Goal: Information Seeking & Learning: Find contact information

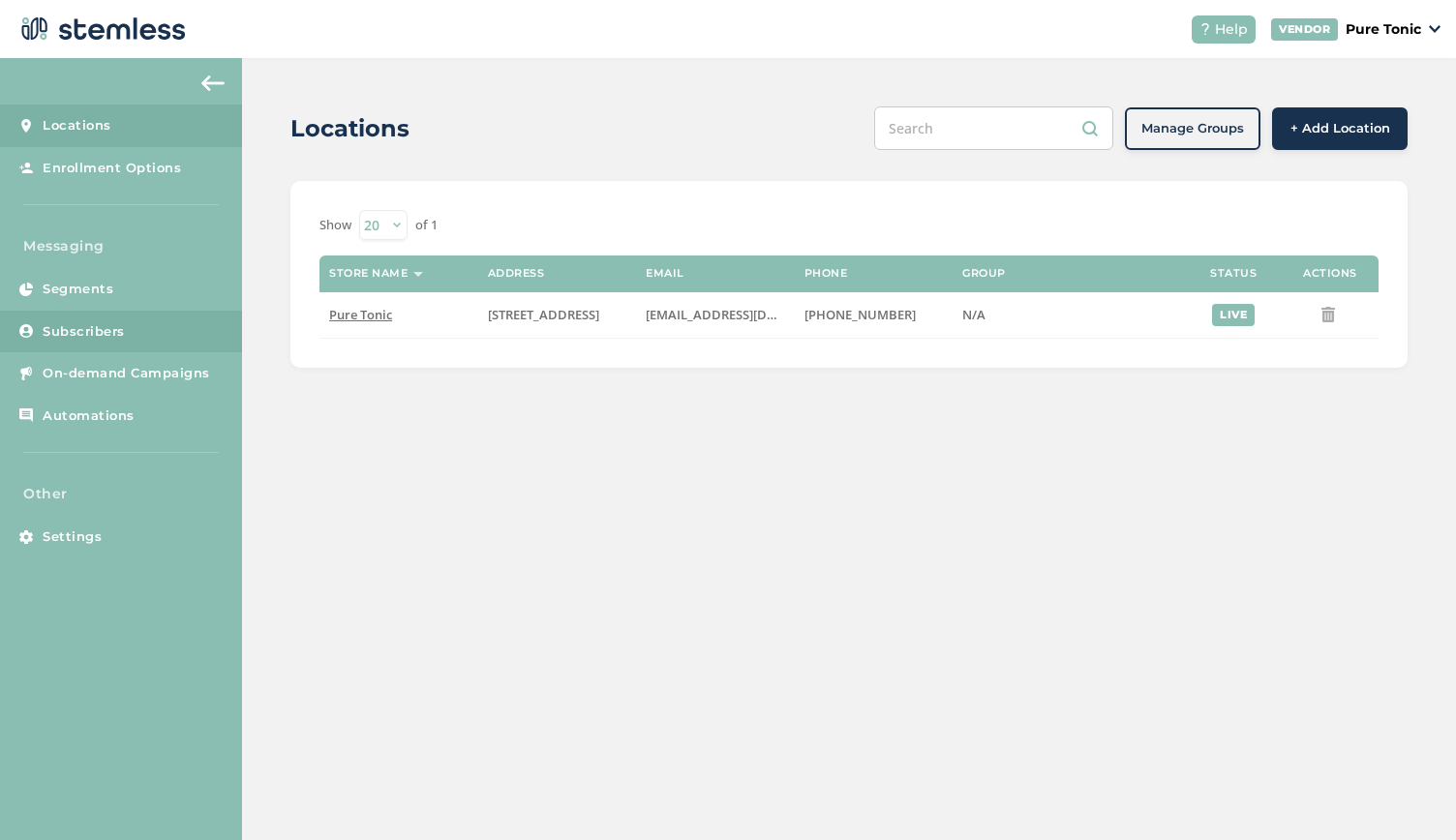
click at [118, 331] on span "Subscribers" at bounding box center [84, 332] width 82 height 19
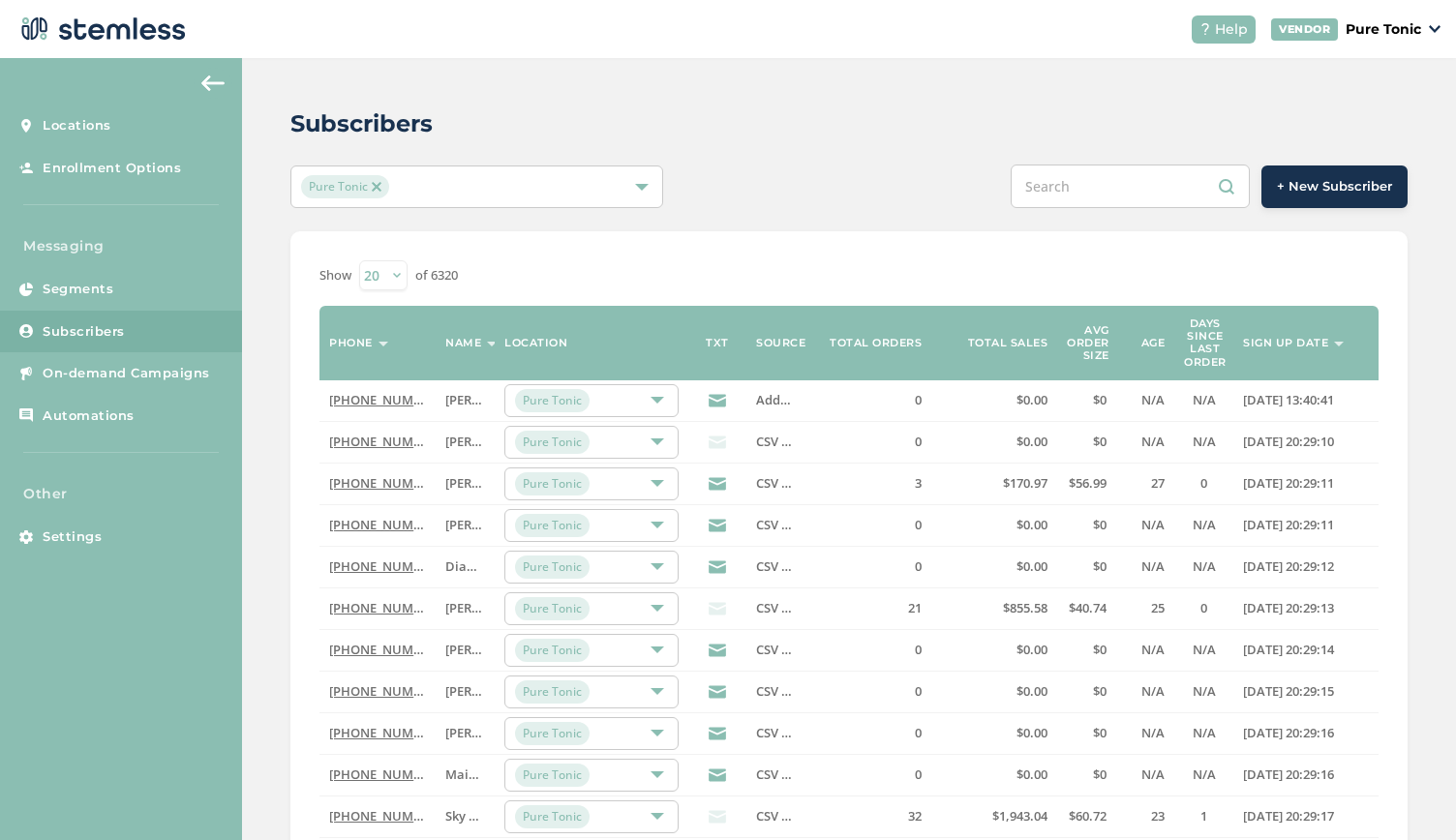
click at [1101, 190] on input "text" at bounding box center [1131, 186] width 240 height 44
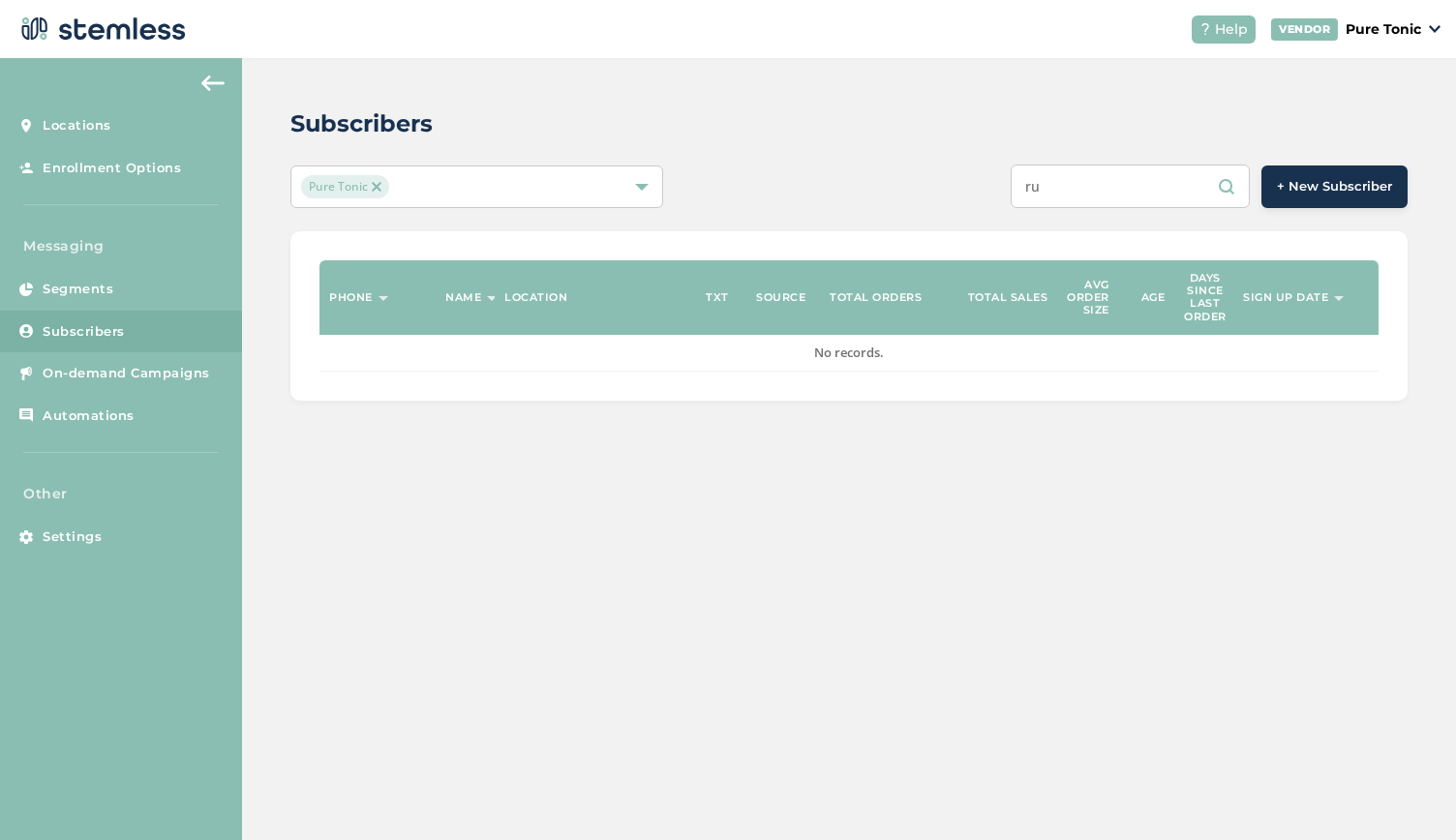
type input "r"
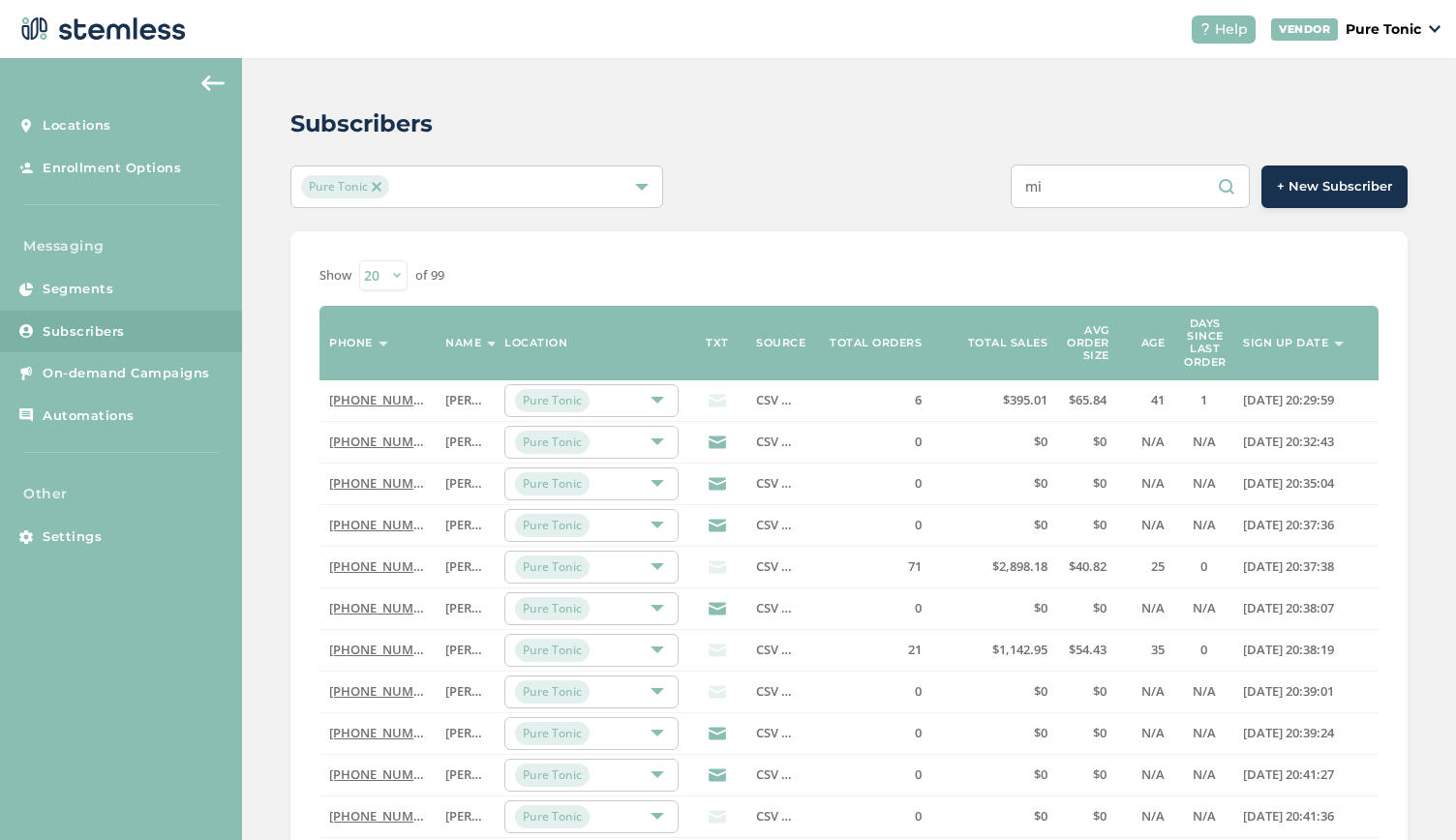
type input "m"
click at [1076, 193] on input "text" at bounding box center [1131, 186] width 240 height 44
paste input "Tangie987"
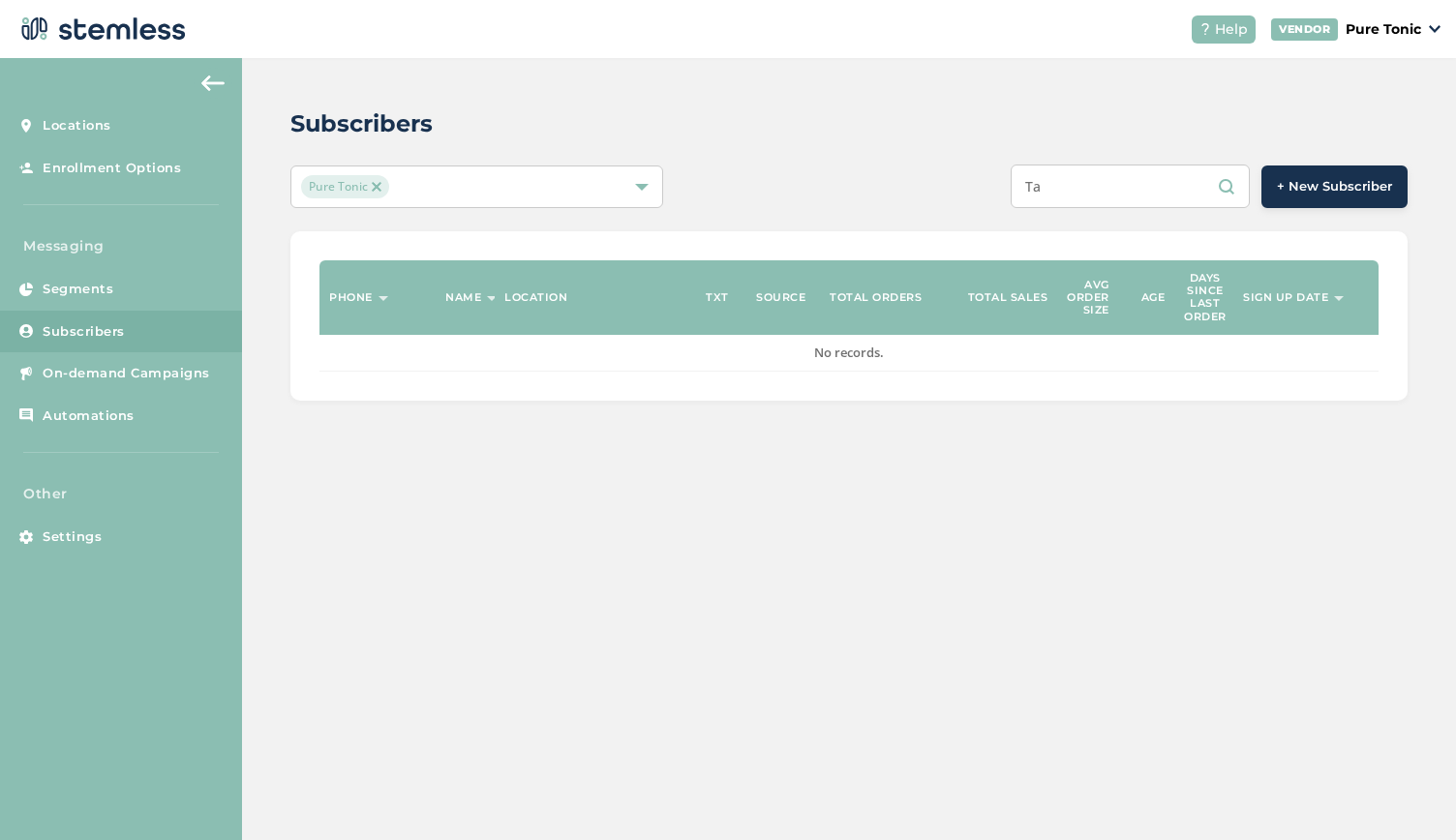
type input "T"
drag, startPoint x: 1078, startPoint y: 195, endPoint x: 1244, endPoint y: 316, distance: 205.4
click at [1244, 316] on th "Sign up date" at bounding box center [1305, 297] width 145 height 75
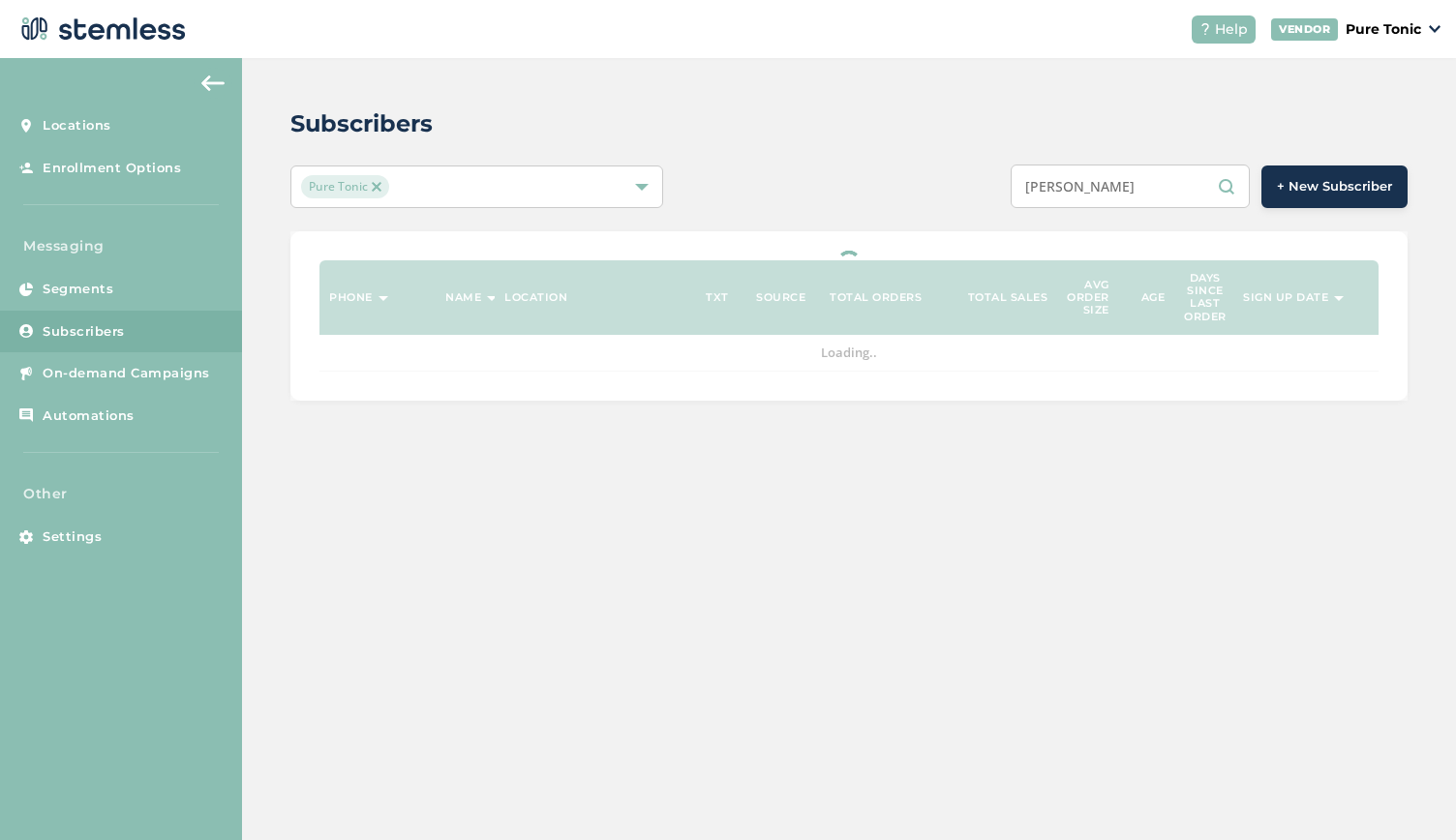
click at [1244, 316] on div at bounding box center [848, 316] width 1117 height 169
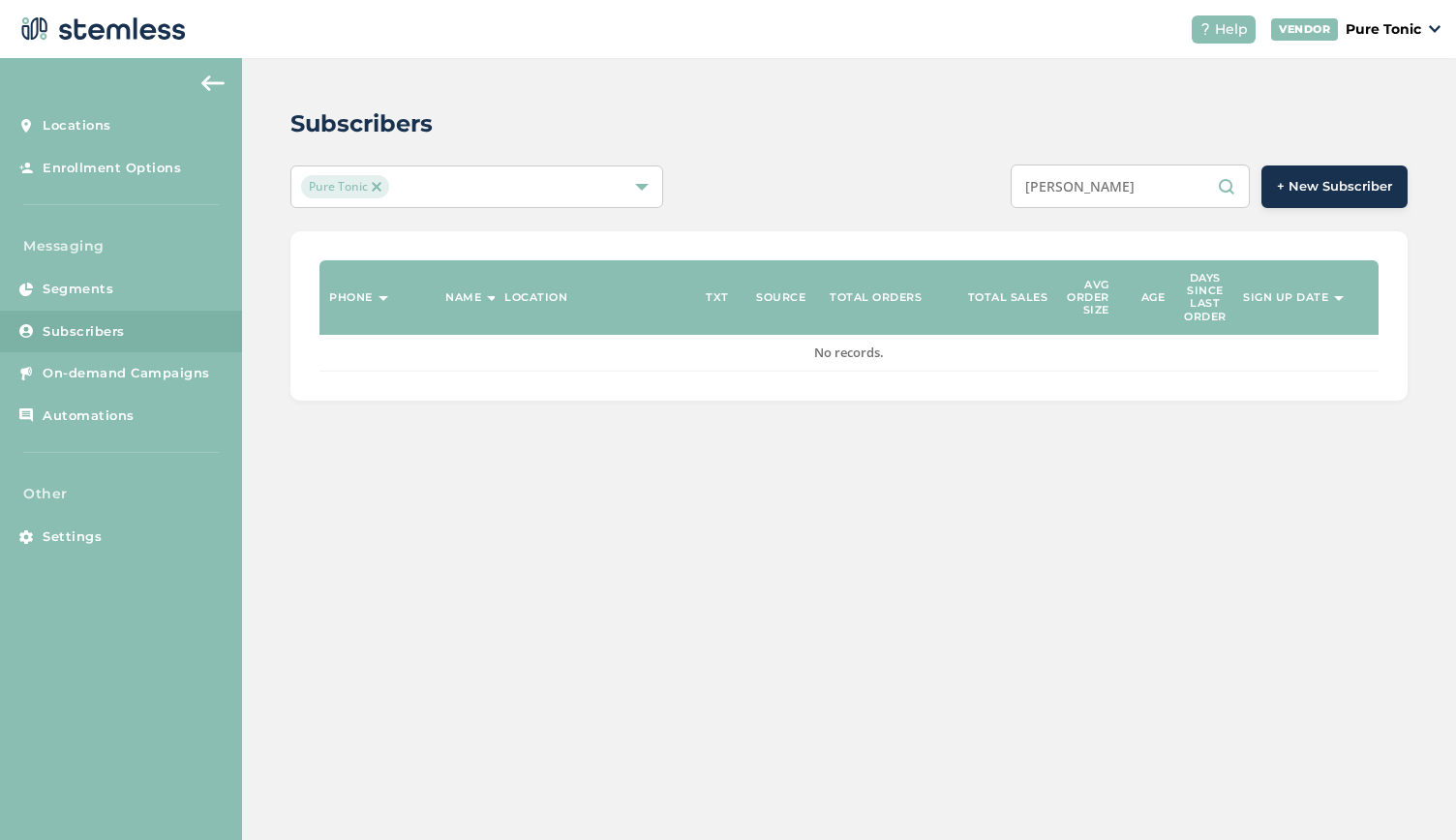
click at [1064, 188] on input "[PERSON_NAME]" at bounding box center [1131, 186] width 240 height 44
click at [1113, 191] on input "[PERSON_NAME]" at bounding box center [1131, 186] width 240 height 44
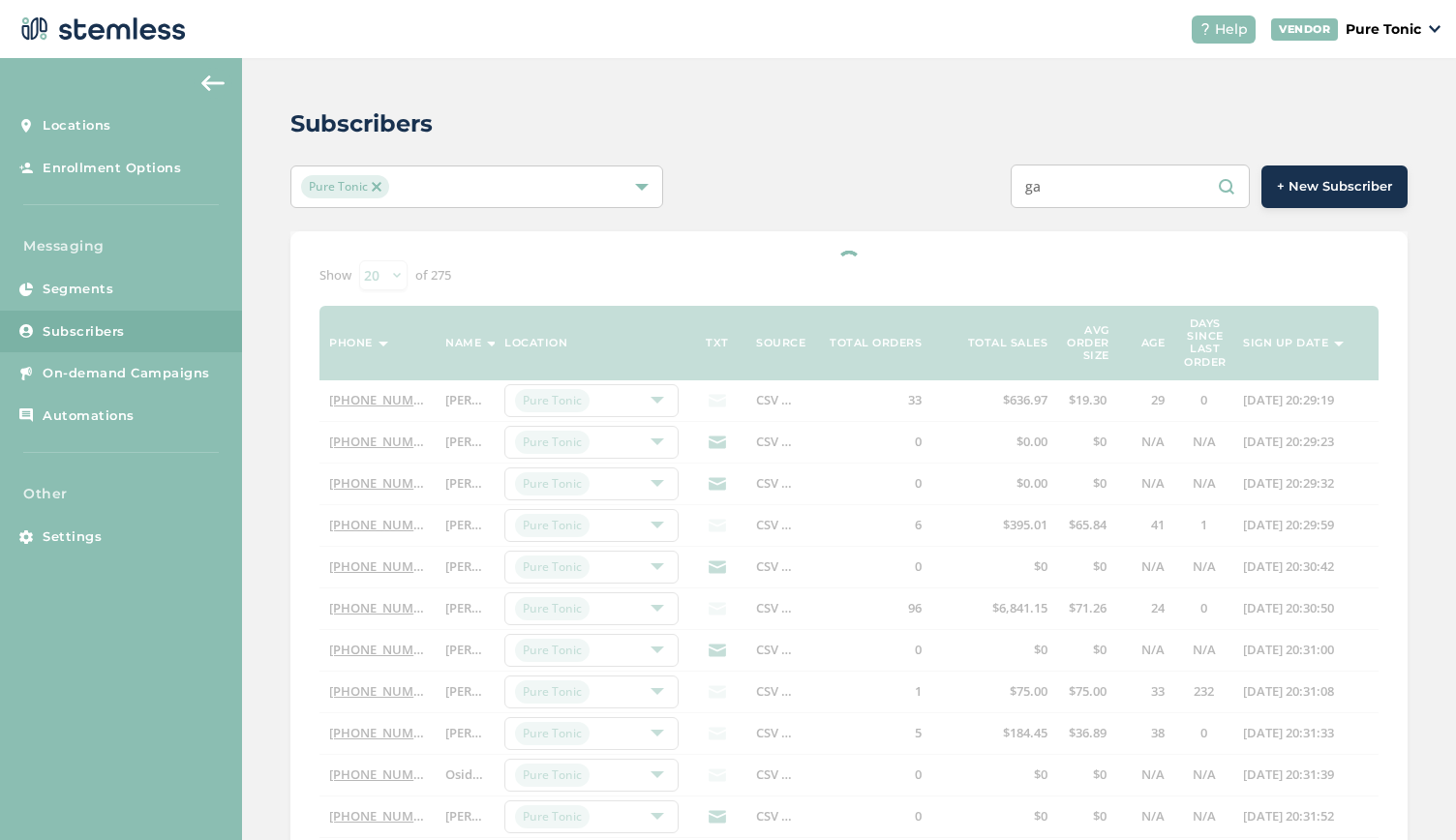
type input "g"
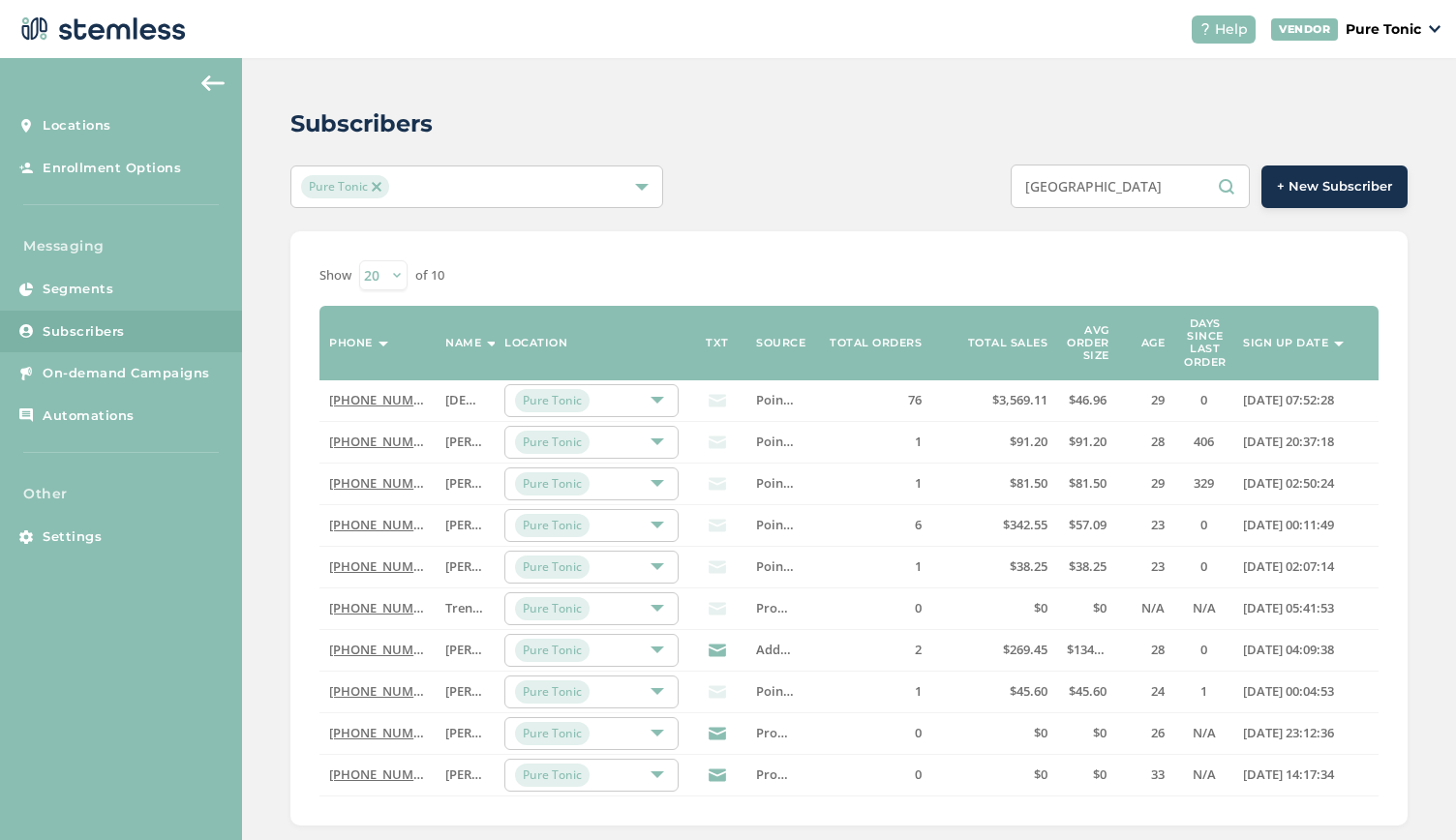
type input "trenton"
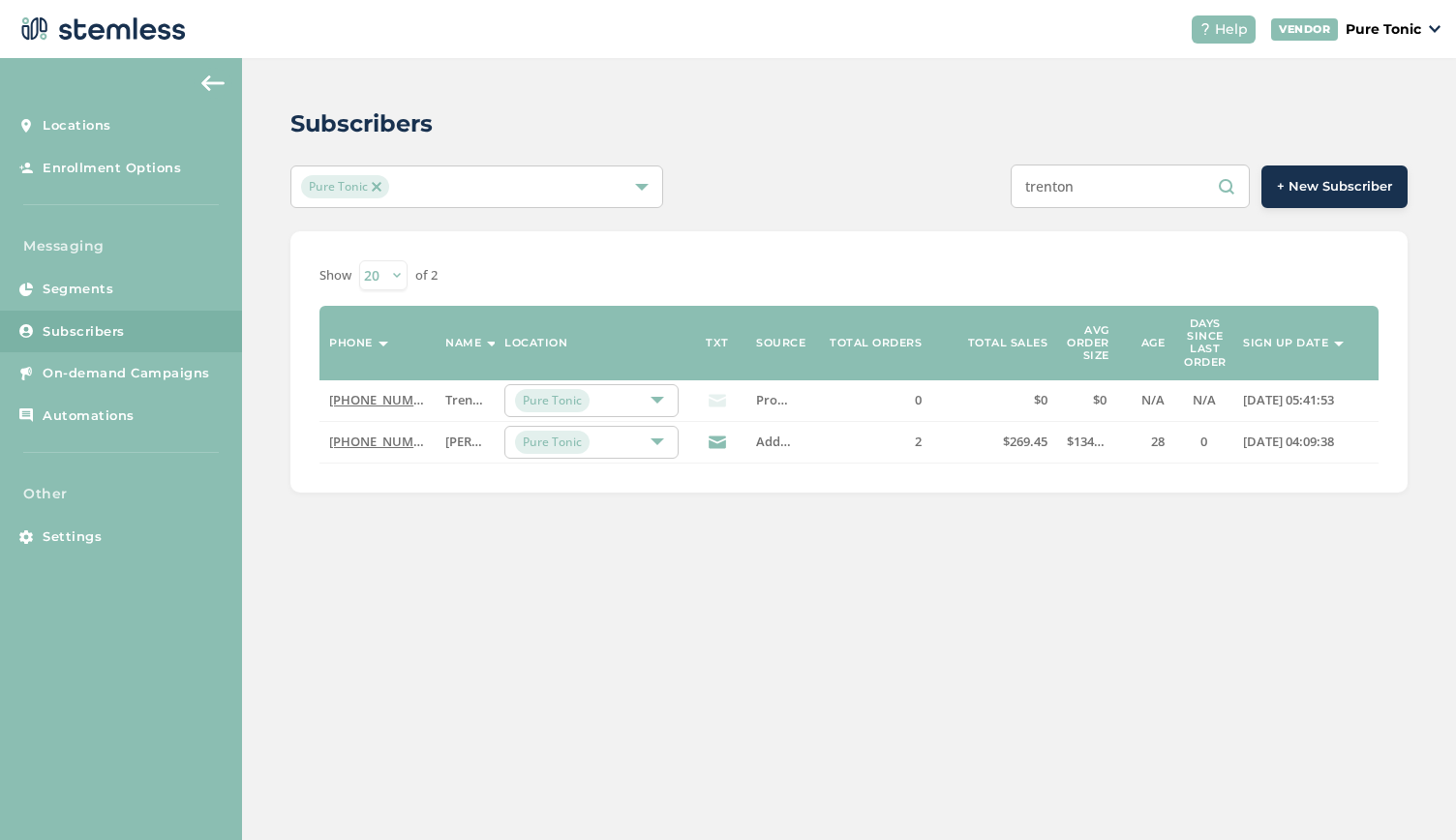
click at [1094, 197] on input "trenton" at bounding box center [1131, 186] width 240 height 44
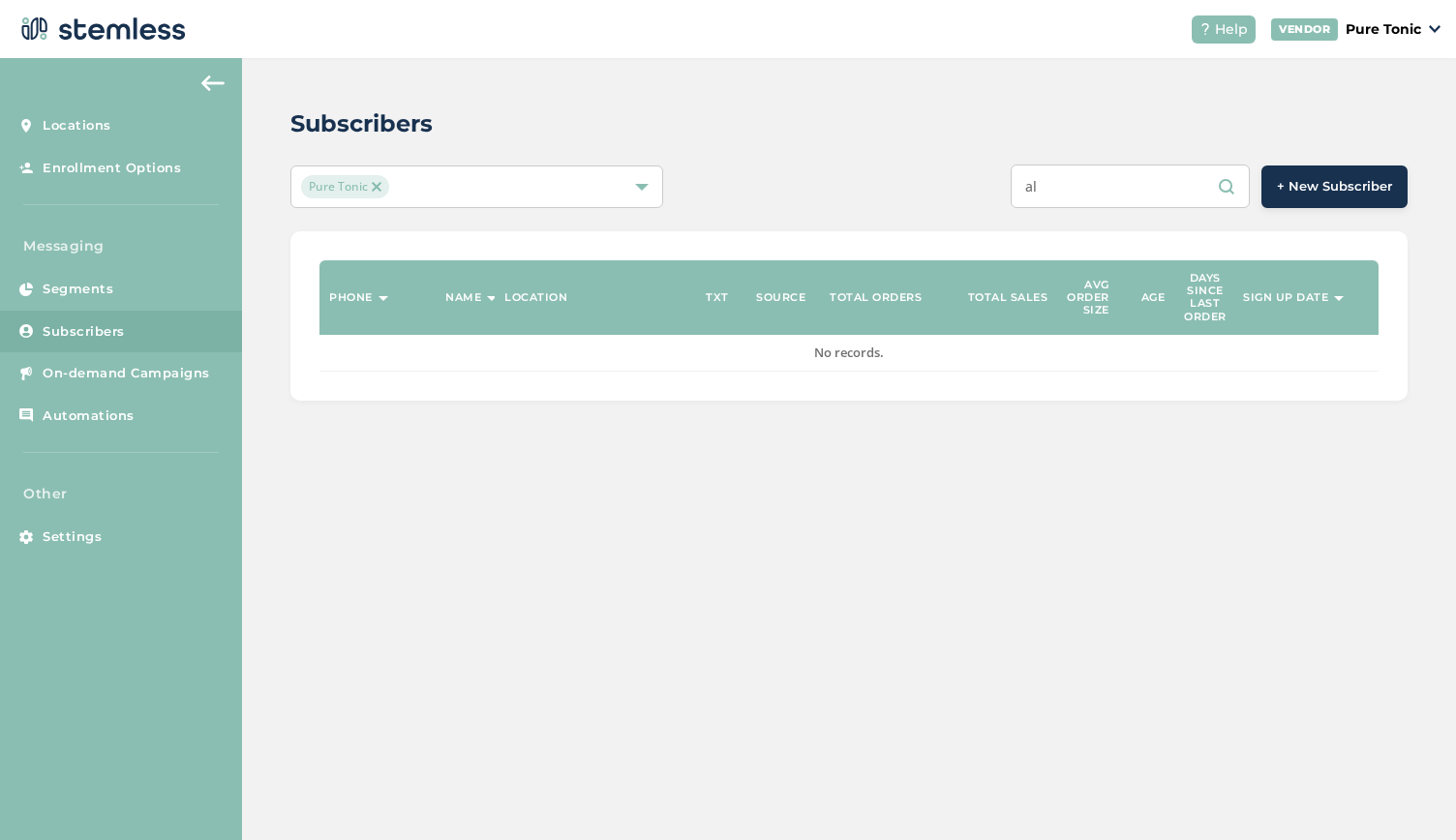
type input "a"
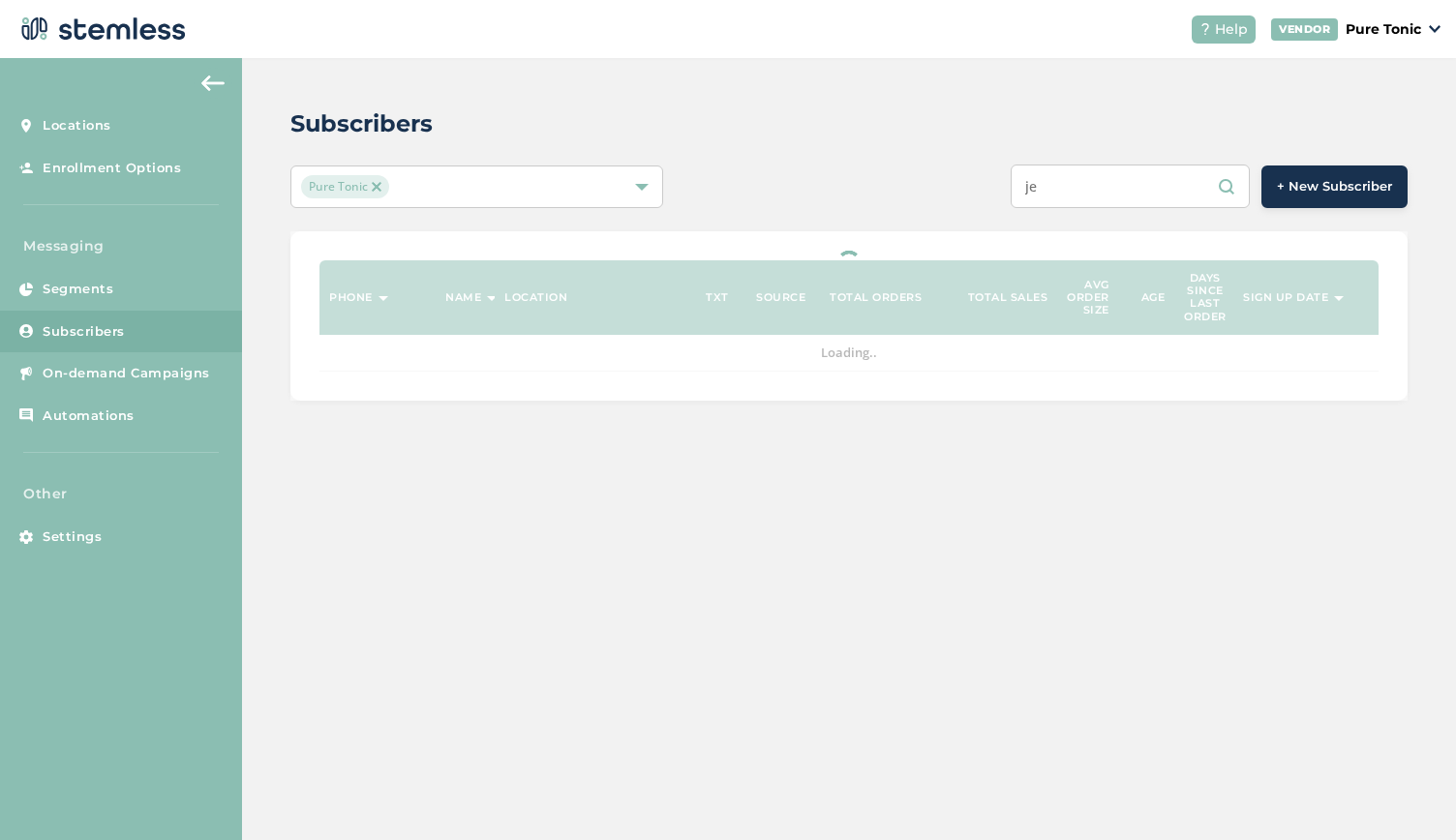
type input "j"
type input "d"
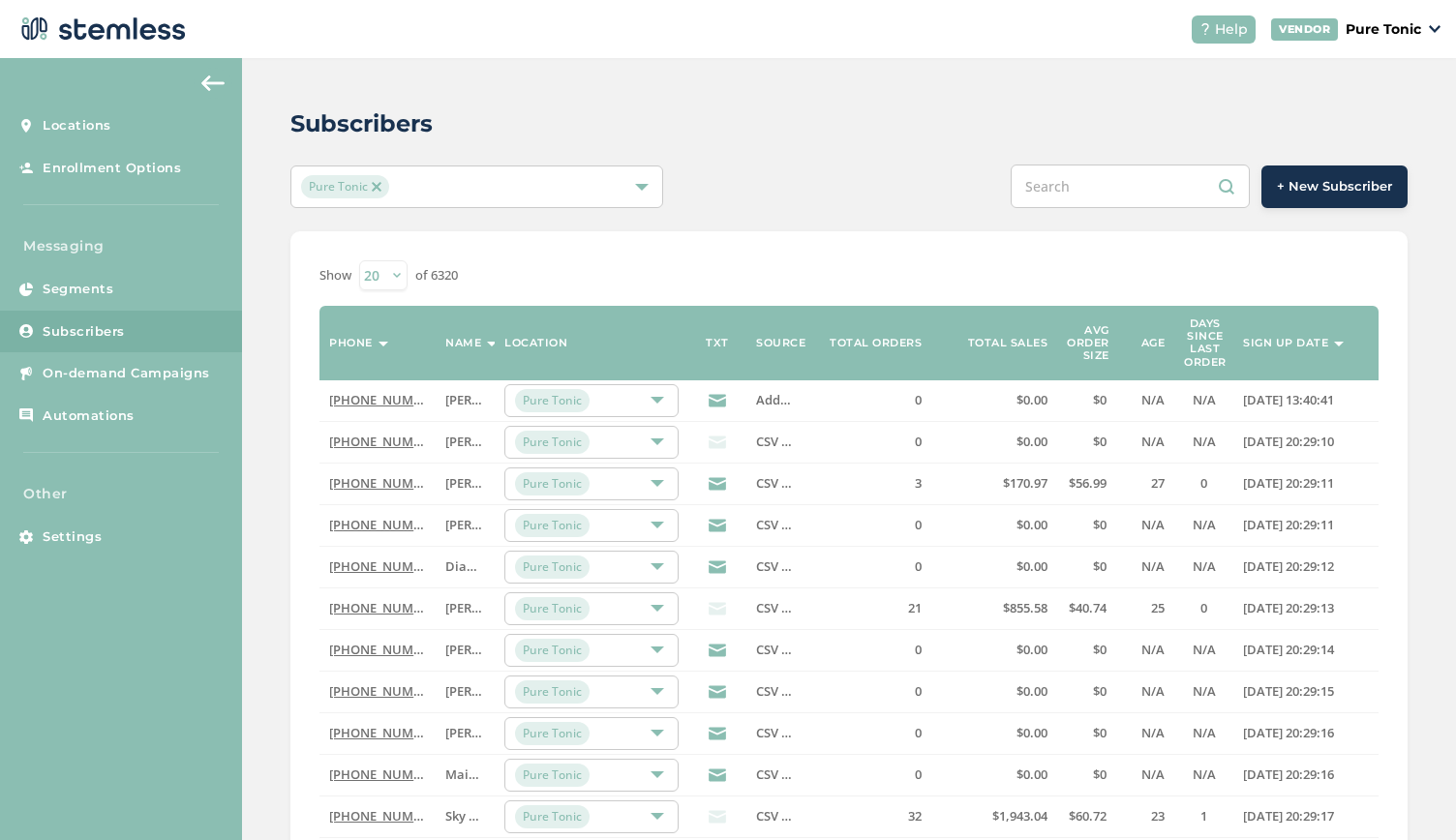
click at [1091, 195] on input "text" at bounding box center [1131, 186] width 240 height 44
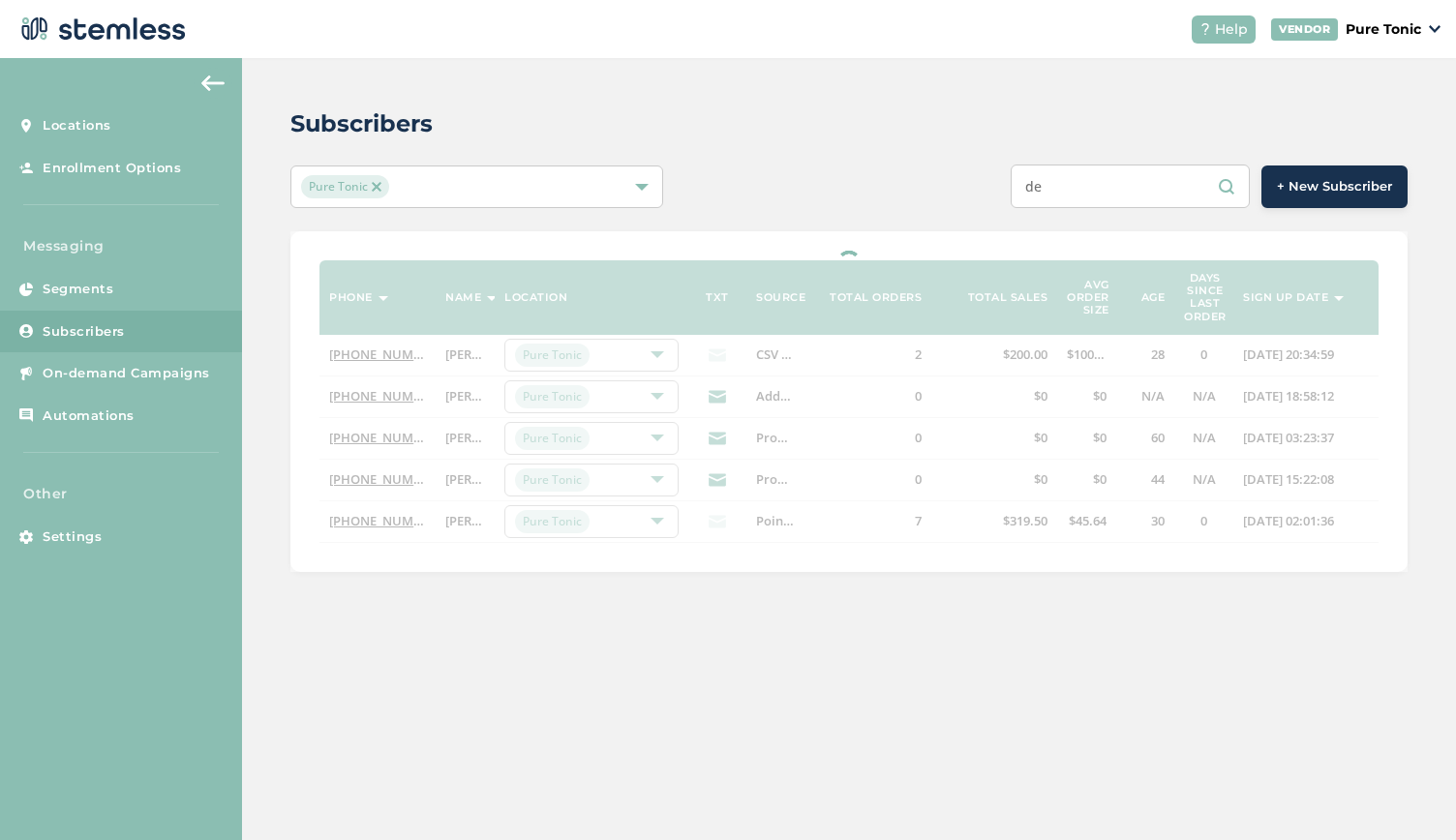
type input "d"
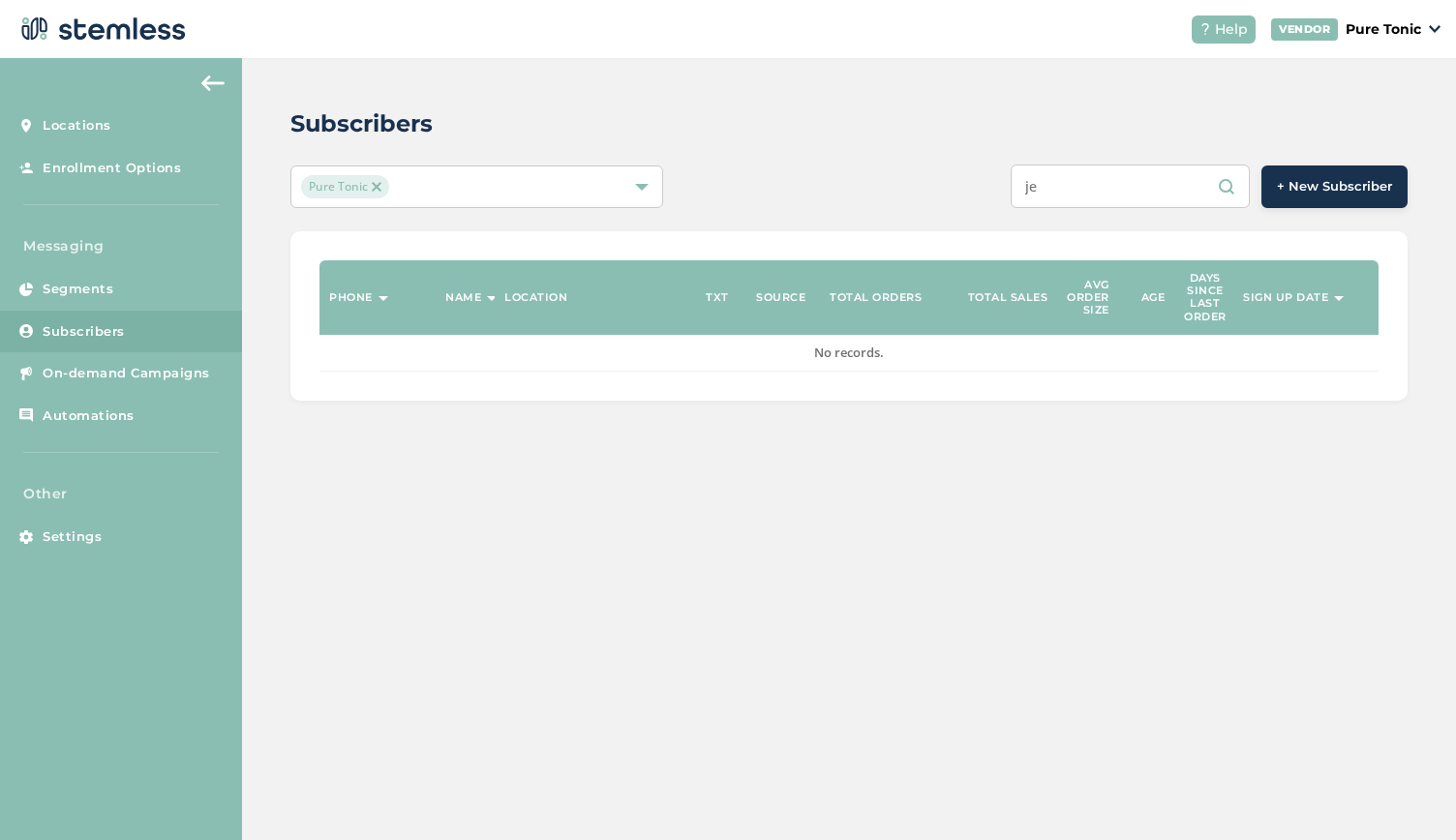
type input "j"
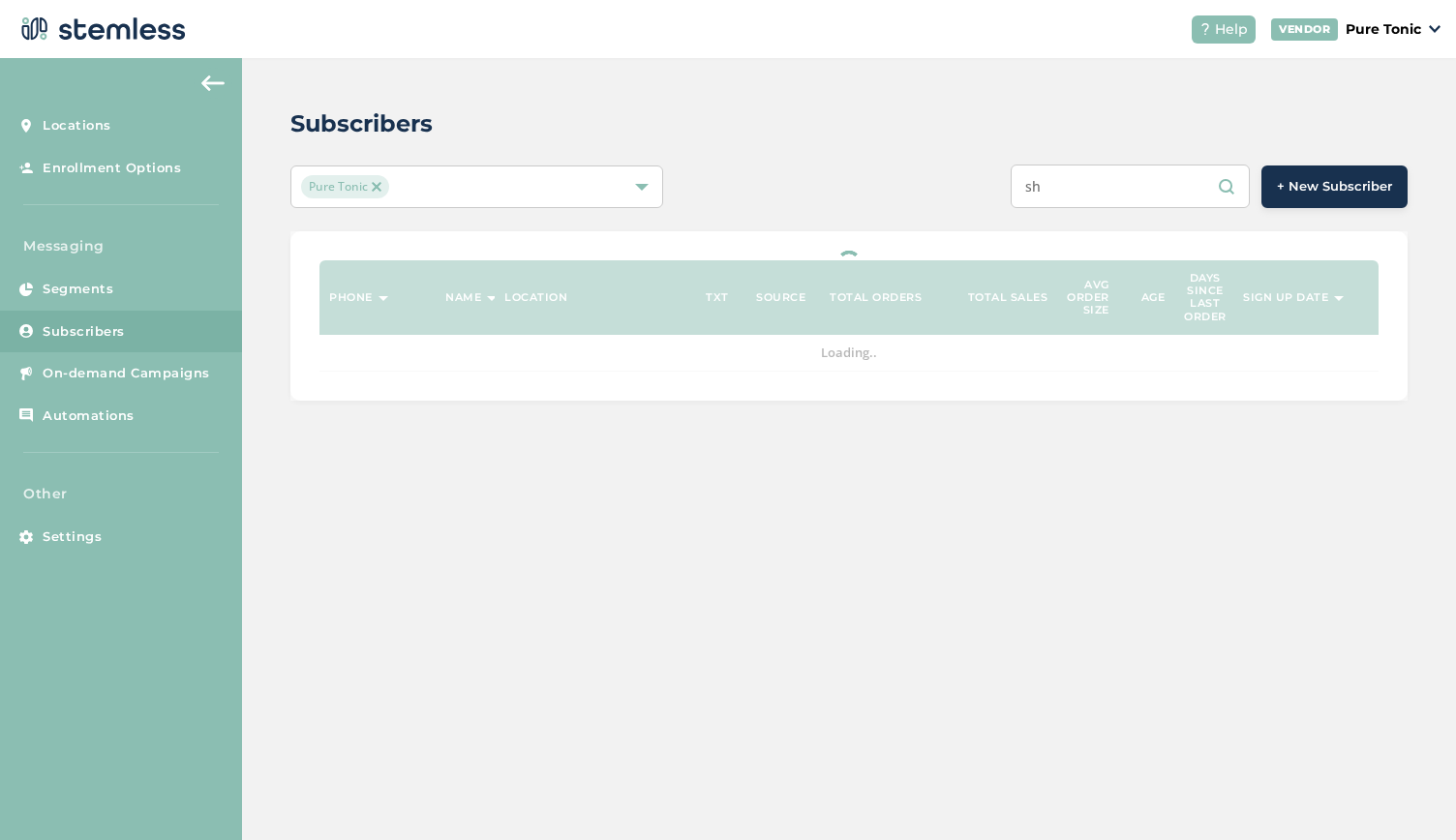
type input "s"
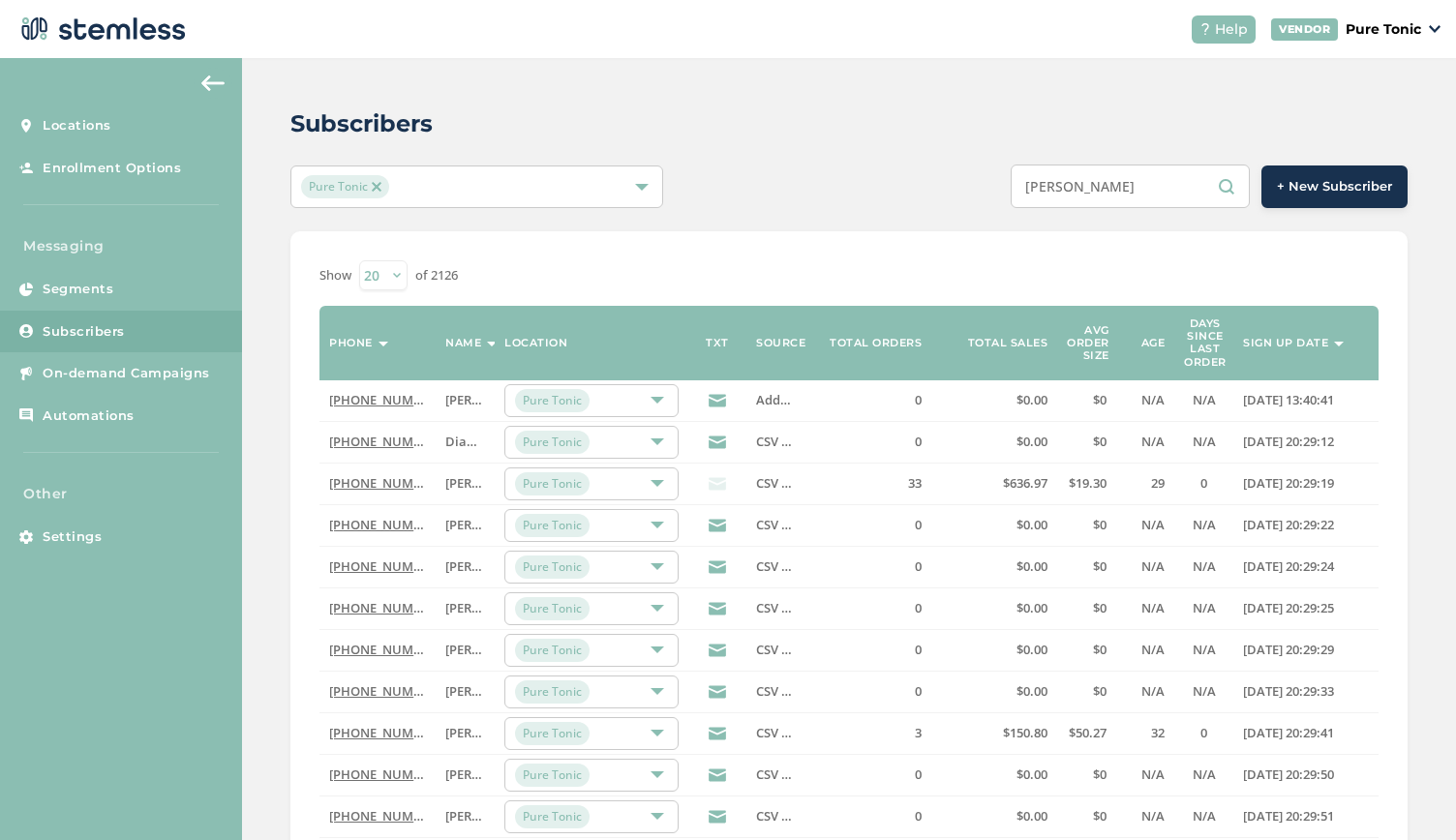
type input "[PERSON_NAME]"
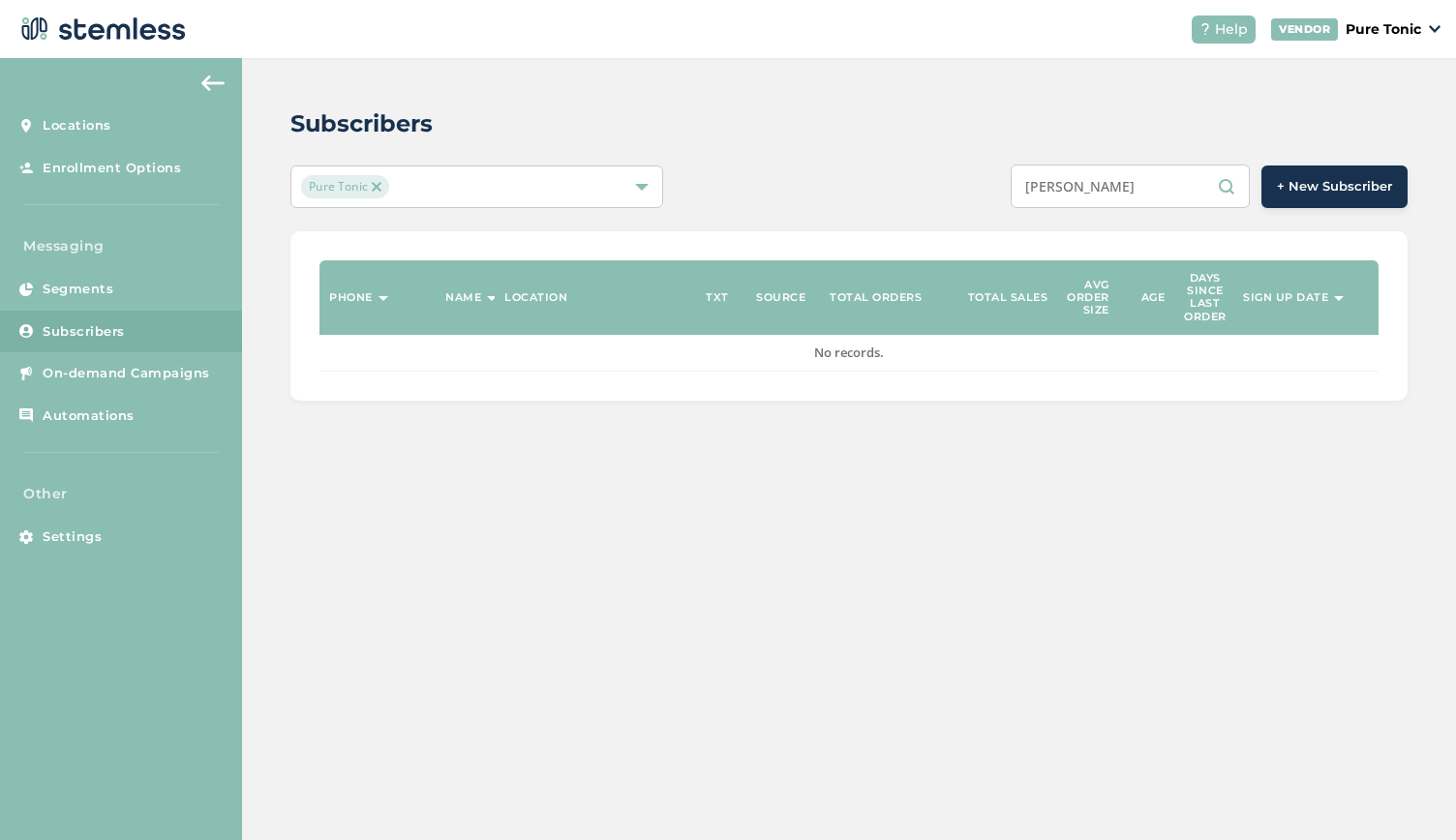
click at [1069, 189] on input "[PERSON_NAME]" at bounding box center [1131, 186] width 240 height 44
click at [1166, 185] on input "[PERSON_NAME]" at bounding box center [1131, 186] width 240 height 44
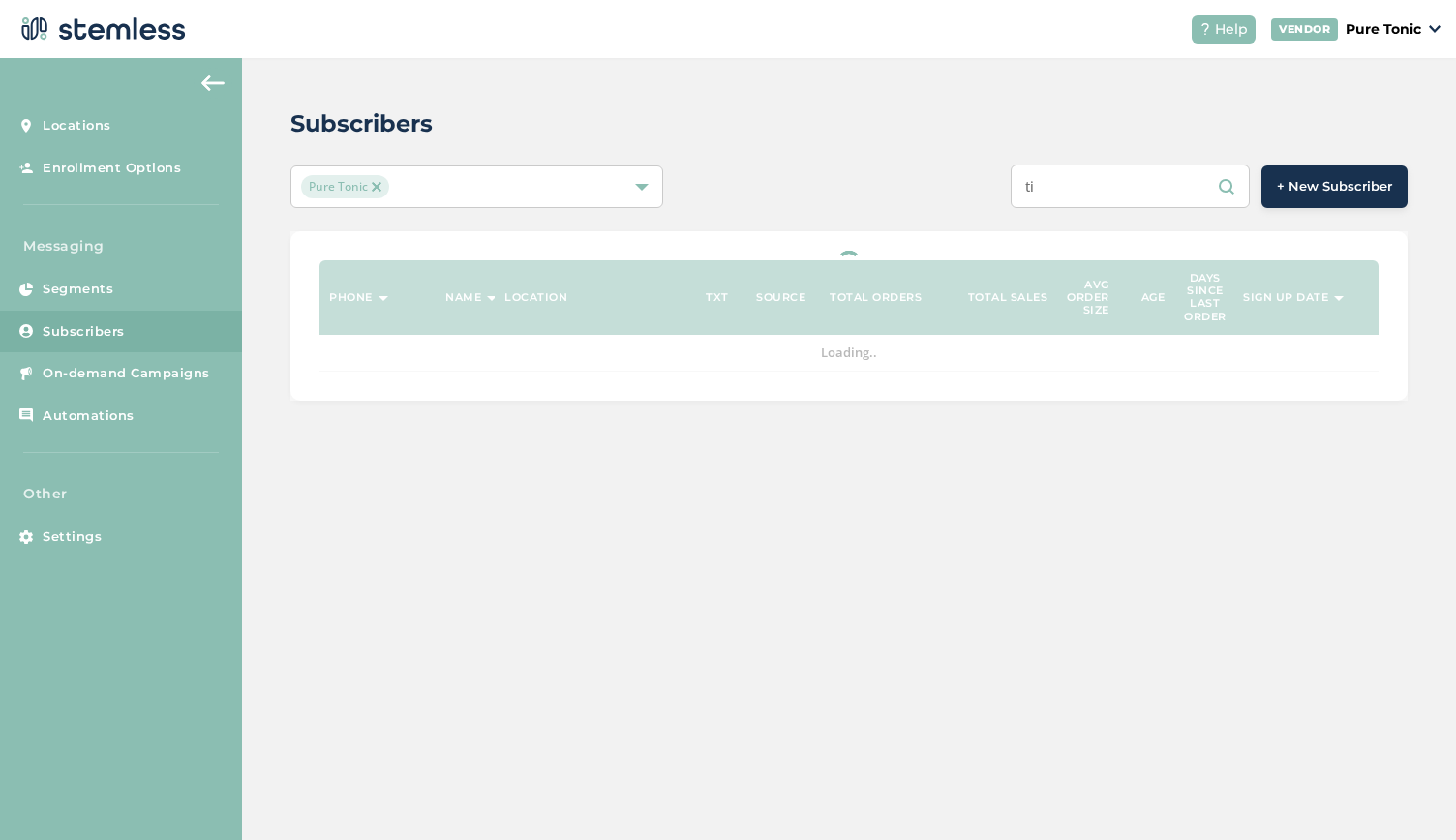
type input "t"
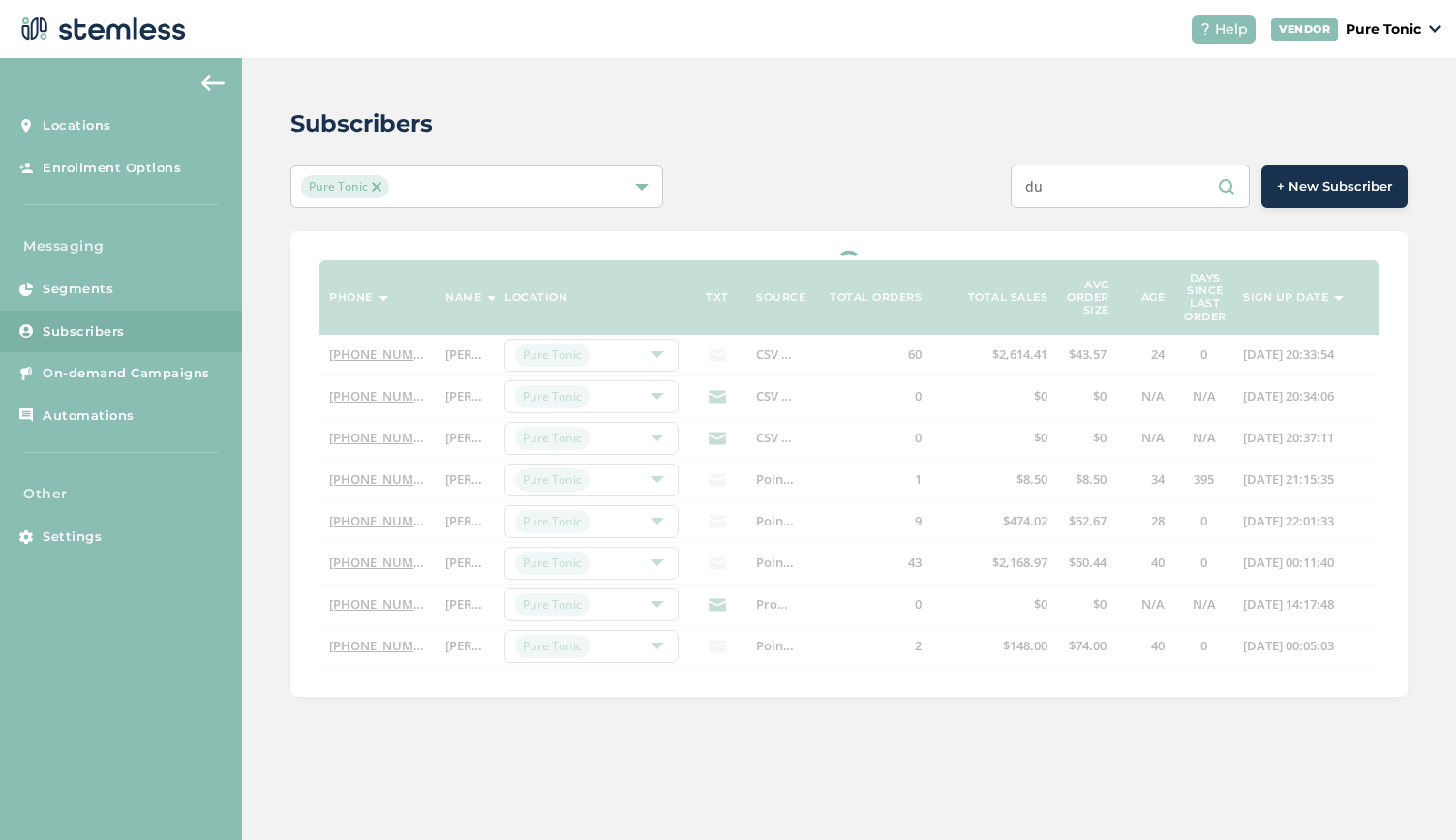
type input "d"
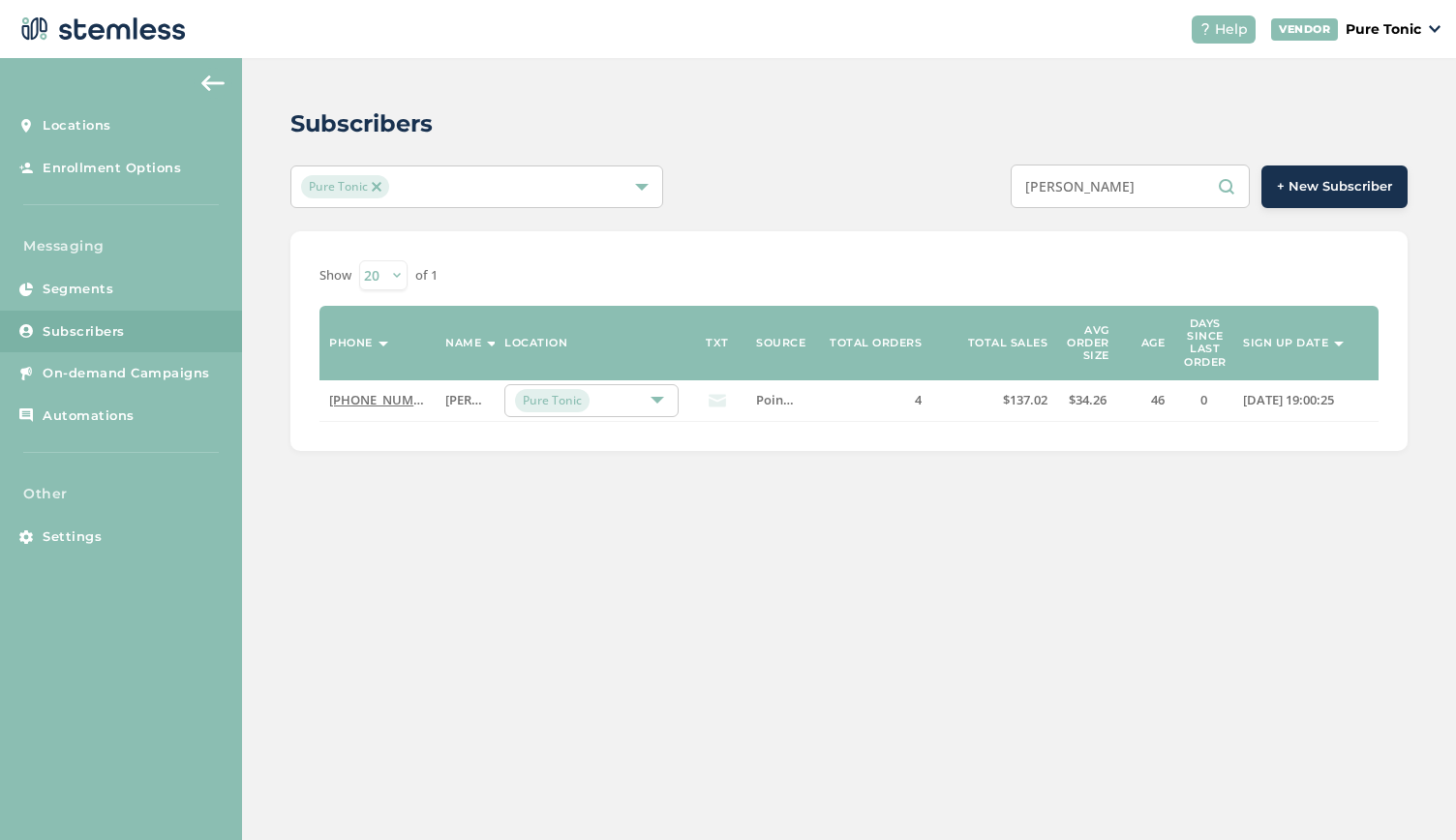
click at [1072, 181] on input "[PERSON_NAME]" at bounding box center [1131, 186] width 240 height 44
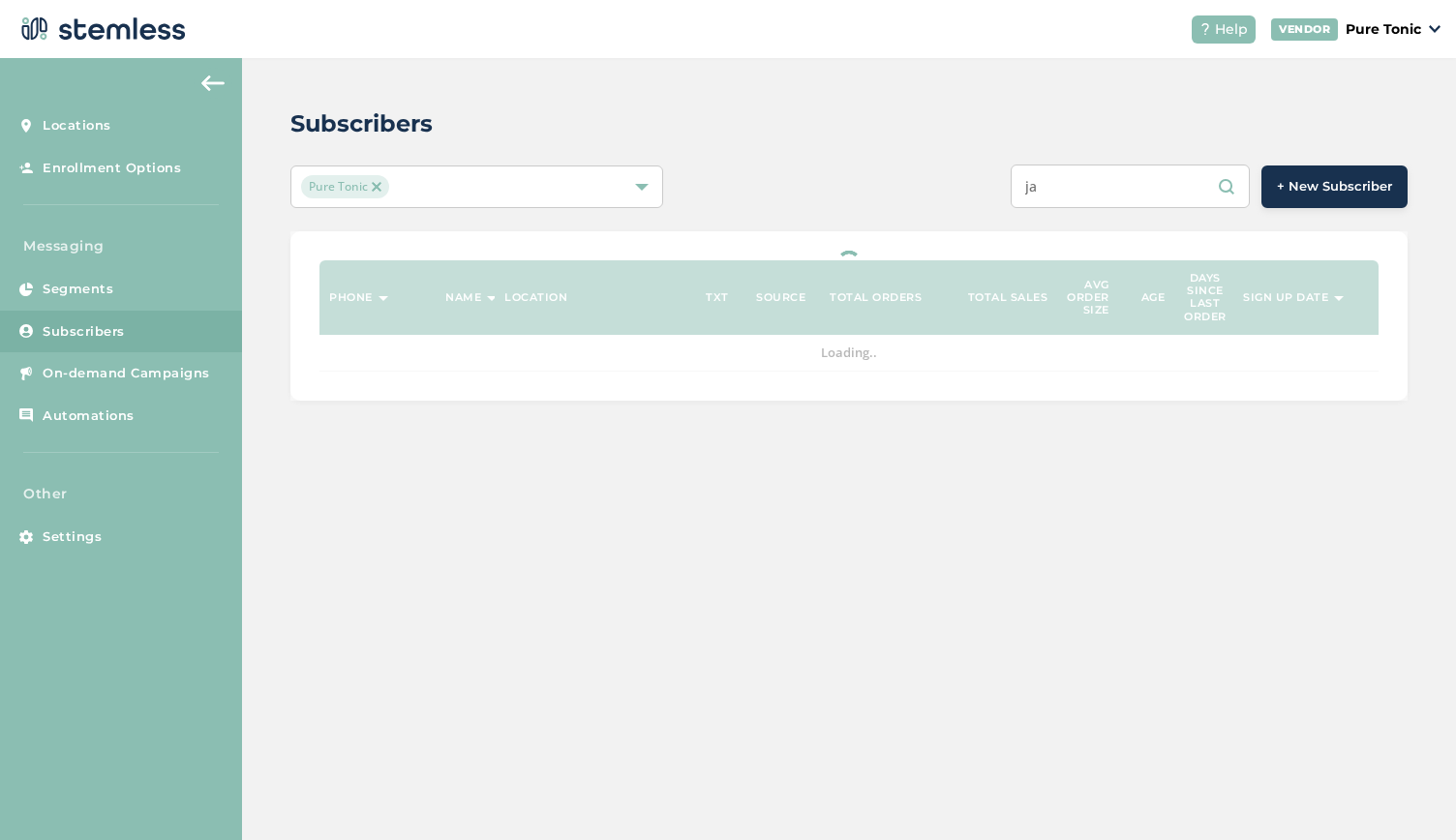
type input "j"
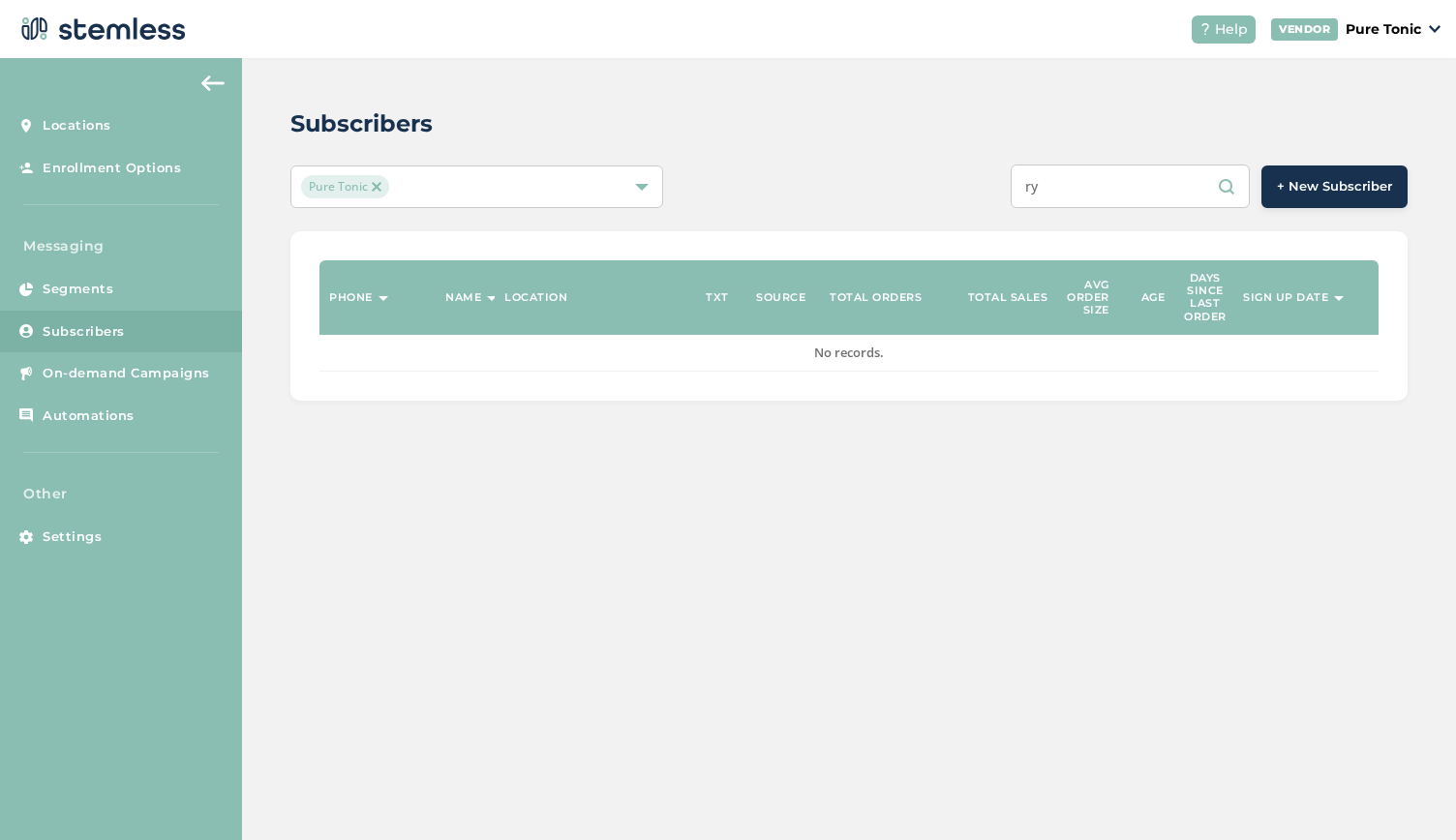
type input "r"
type input "t"
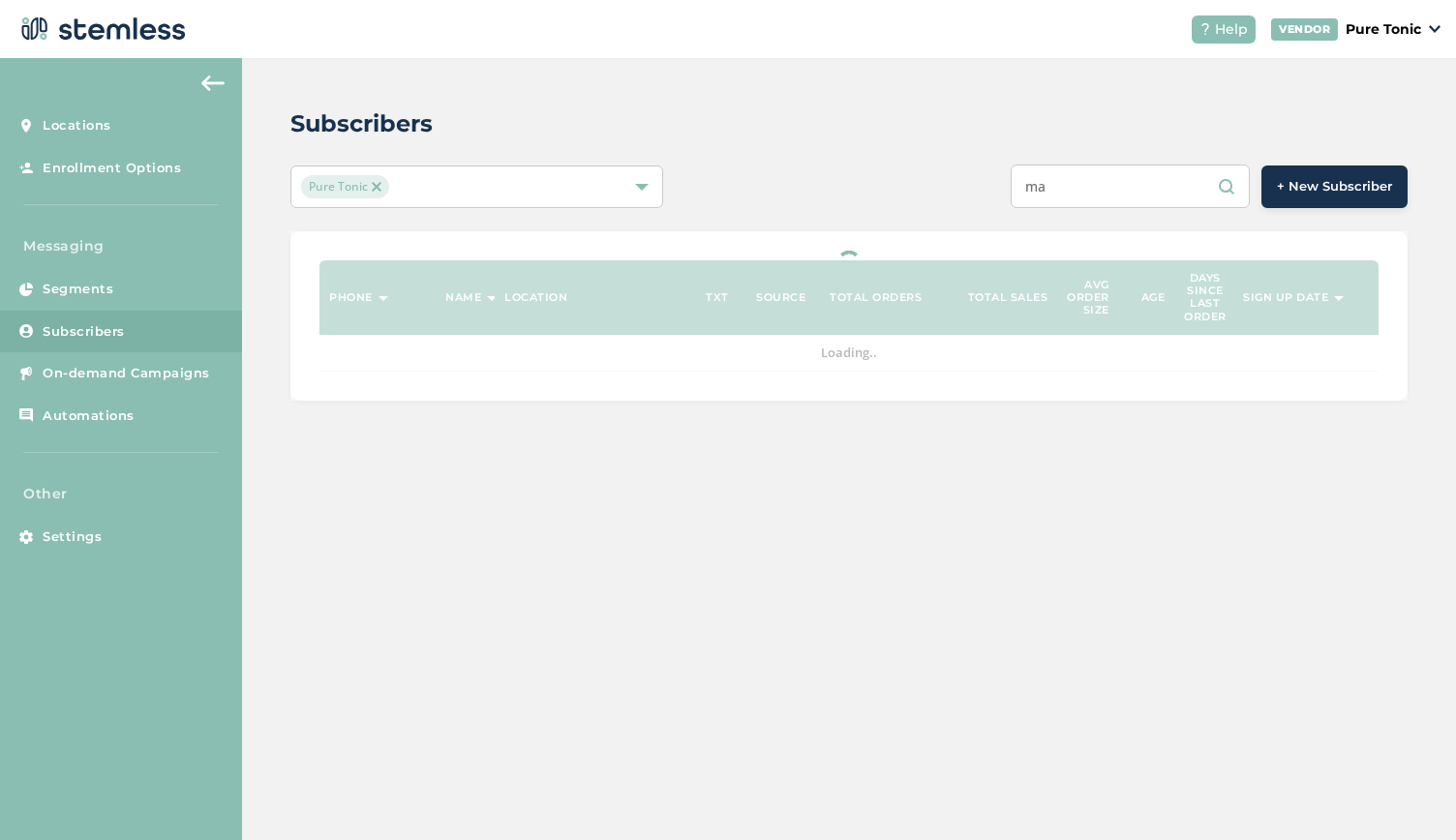
type input "m"
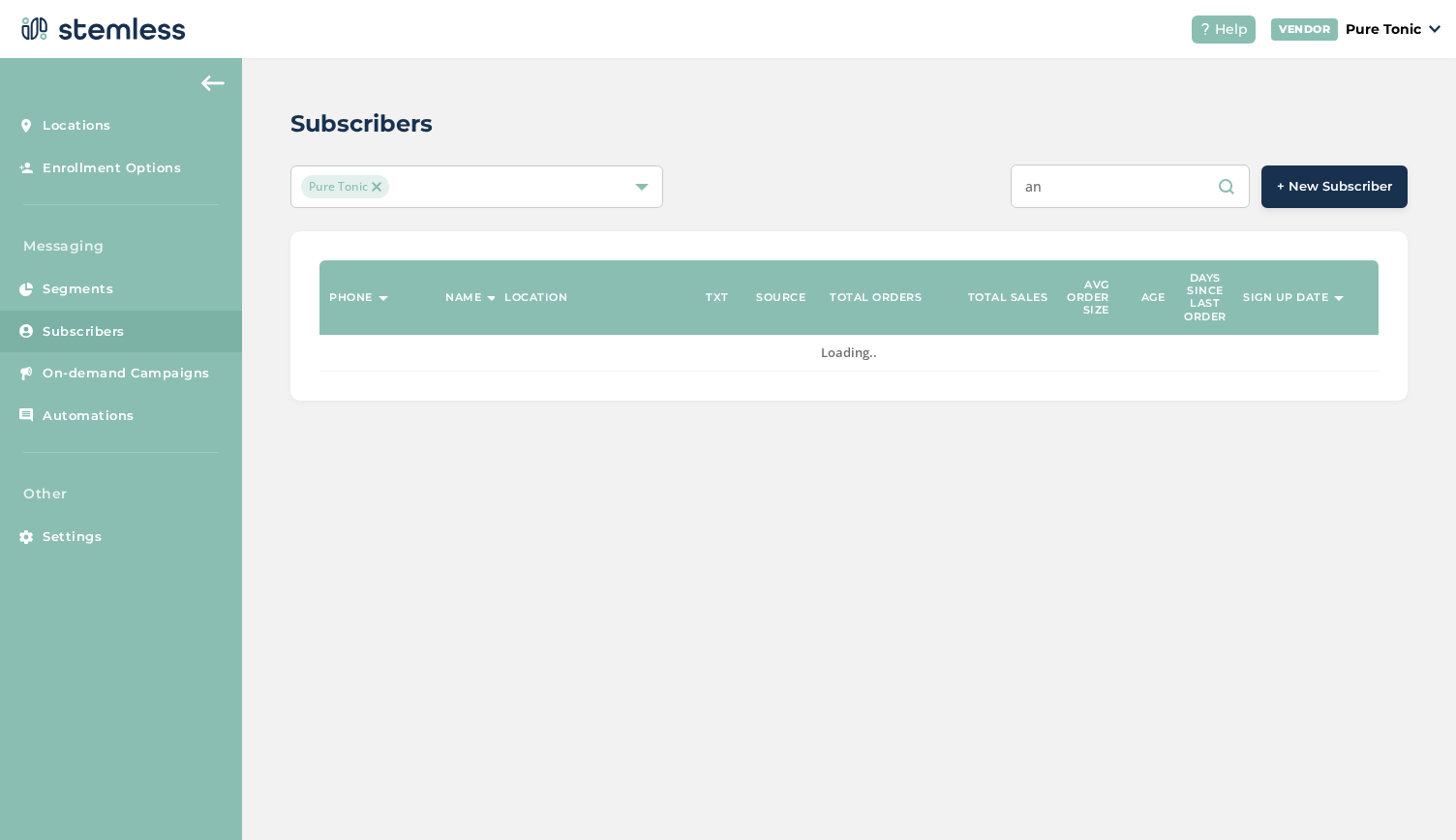
type input "a"
type input "d"
type input "j"
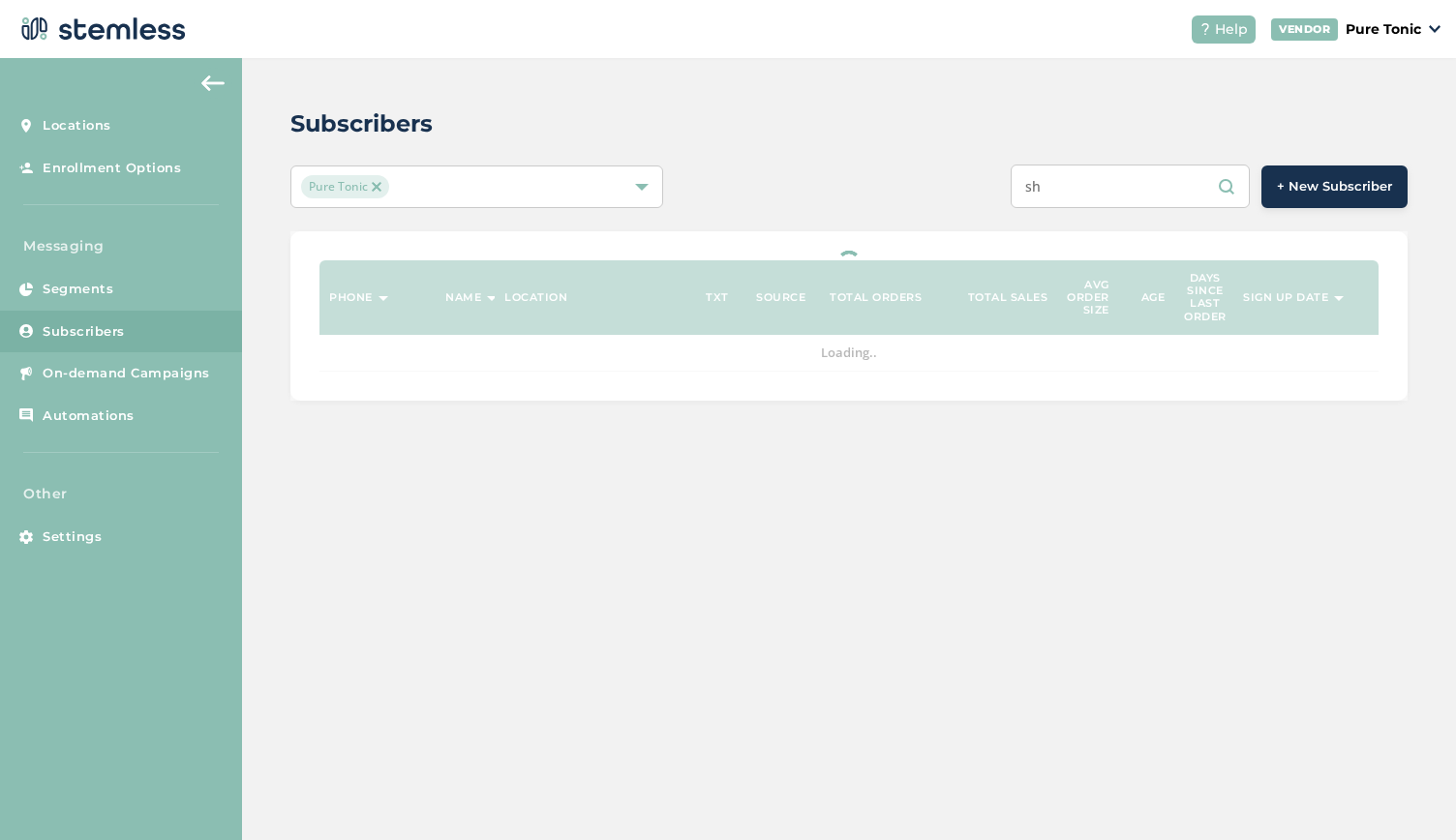
type input "s"
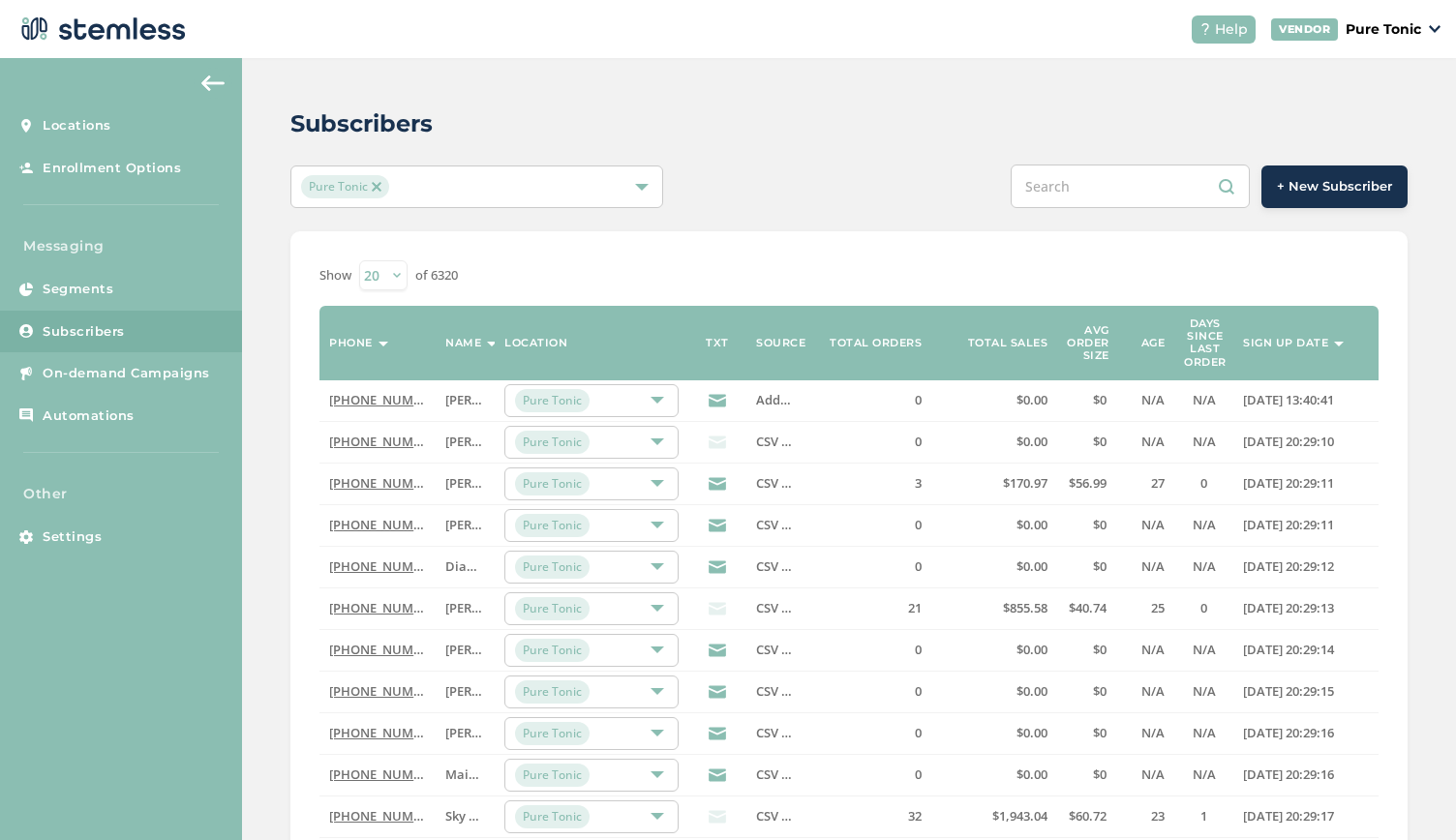
click at [1054, 180] on input "text" at bounding box center [1131, 186] width 240 height 44
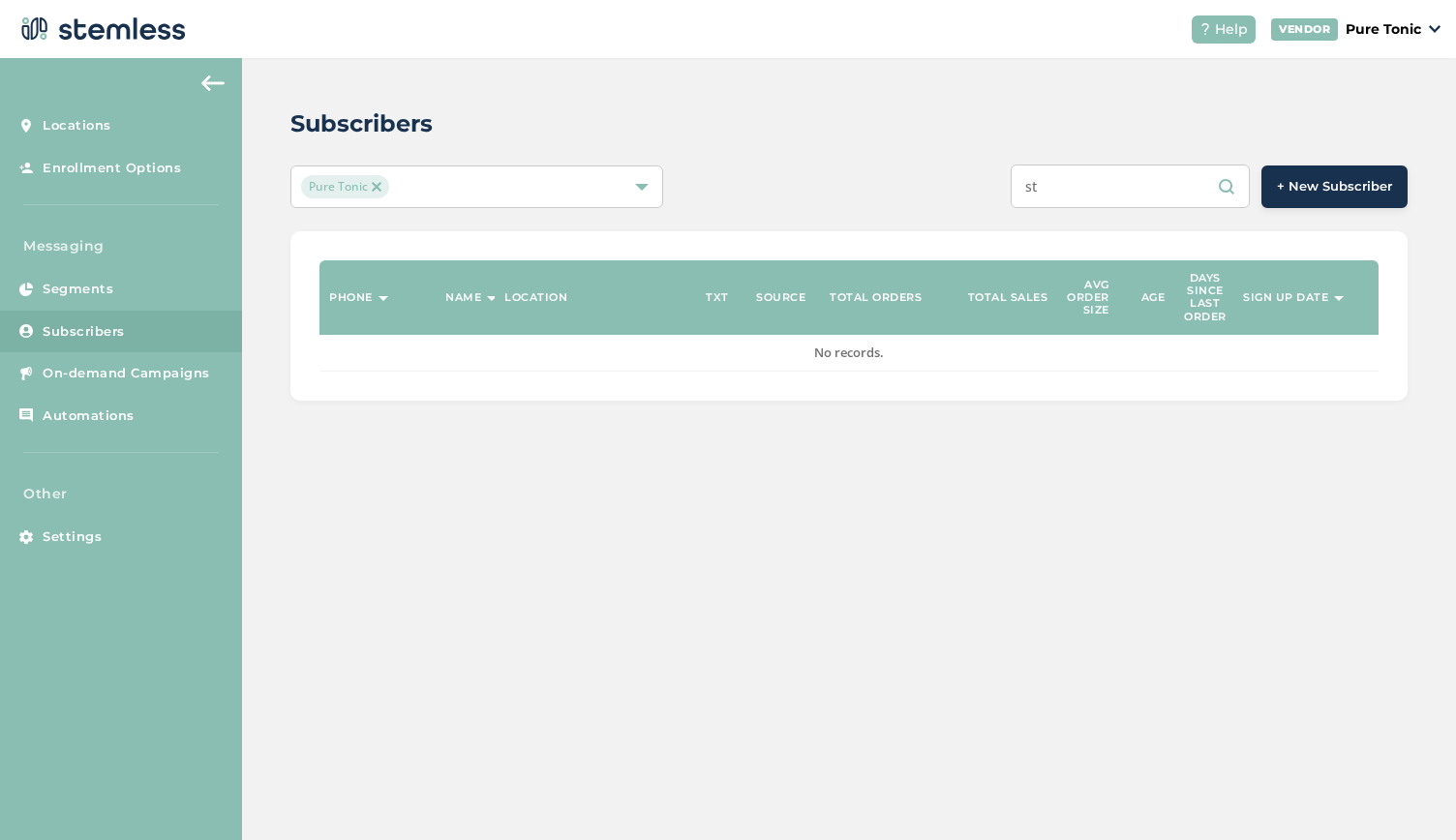
type input "s"
type input "t"
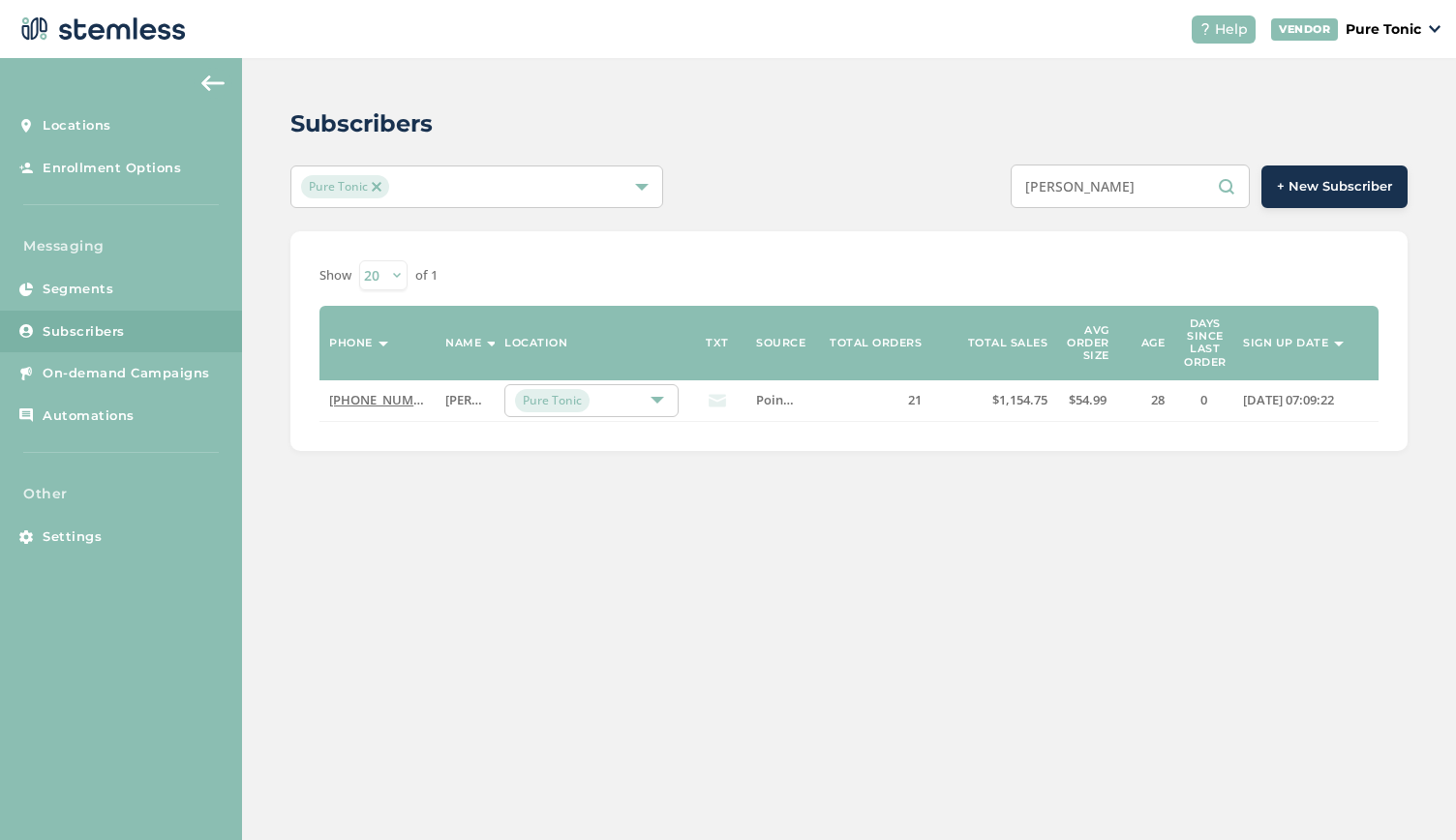
type input "[PERSON_NAME]"
click at [458, 403] on span "[PERSON_NAME]" at bounding box center [494, 400] width 98 height 18
click at [464, 402] on span "[PERSON_NAME]" at bounding box center [494, 400] width 98 height 18
click at [392, 396] on link "[PHONE_NUMBER]" at bounding box center [385, 400] width 111 height 18
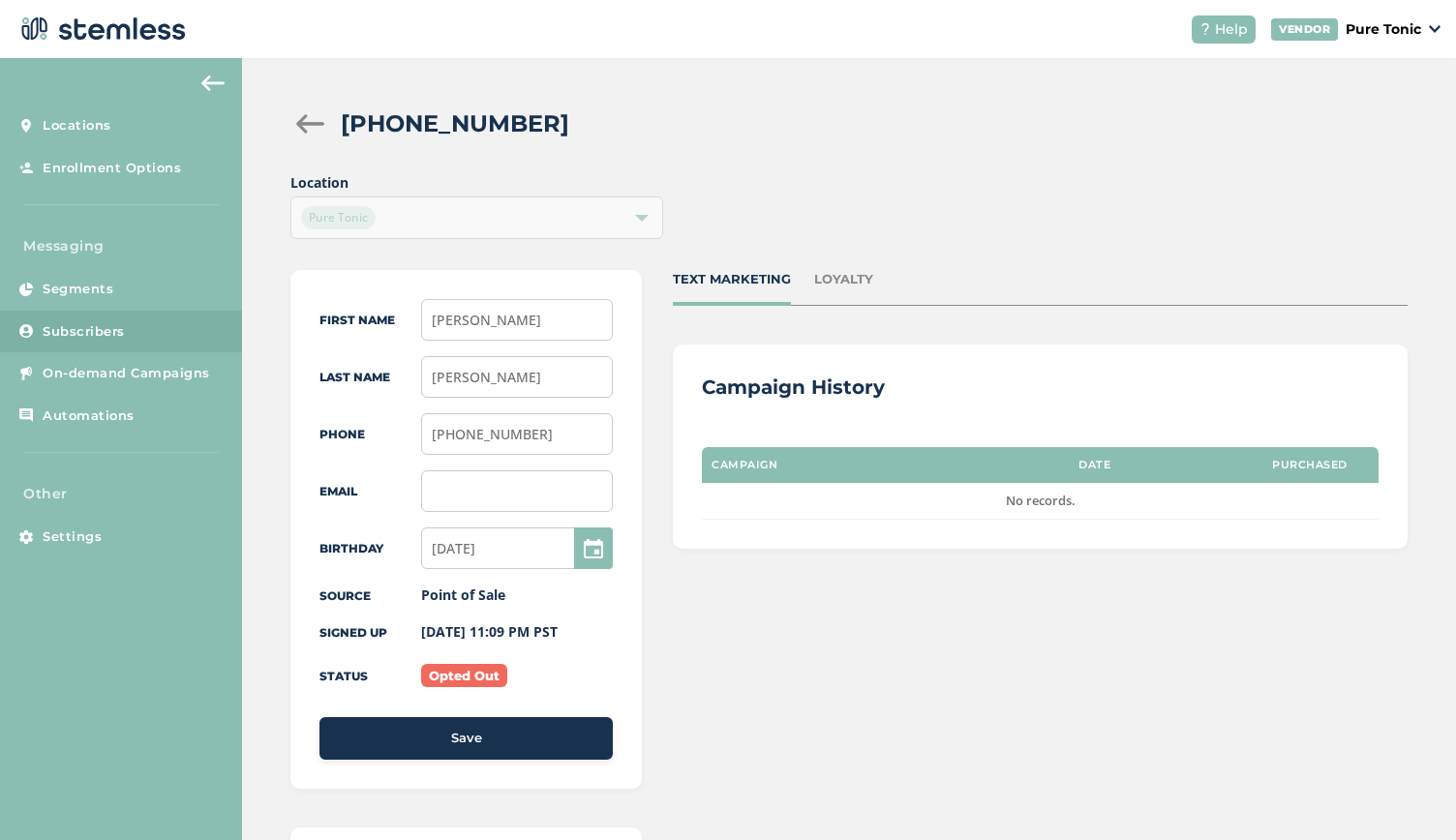
click at [304, 123] on div at bounding box center [310, 124] width 39 height 19
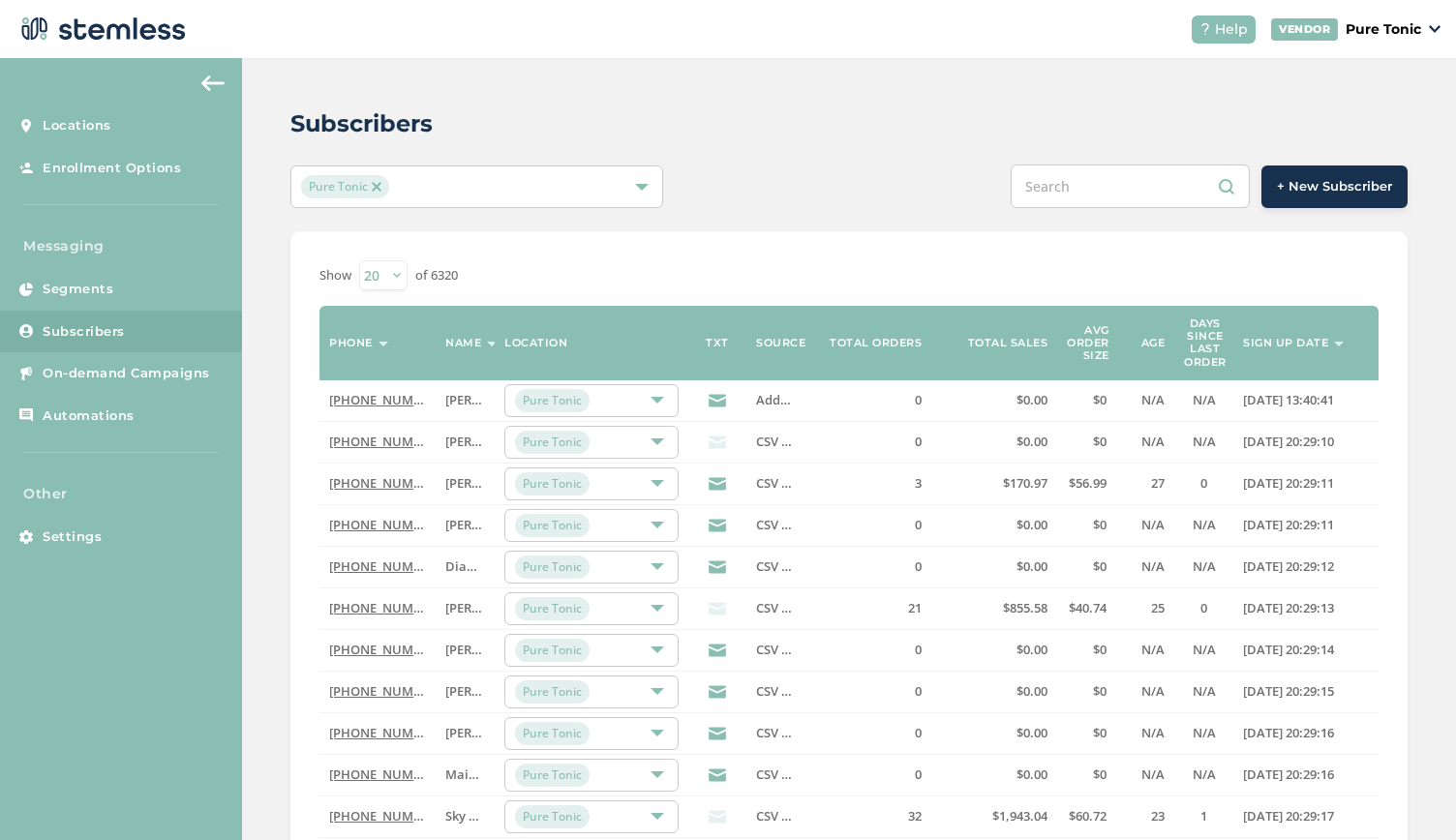
click at [1105, 191] on input "text" at bounding box center [1131, 186] width 240 height 44
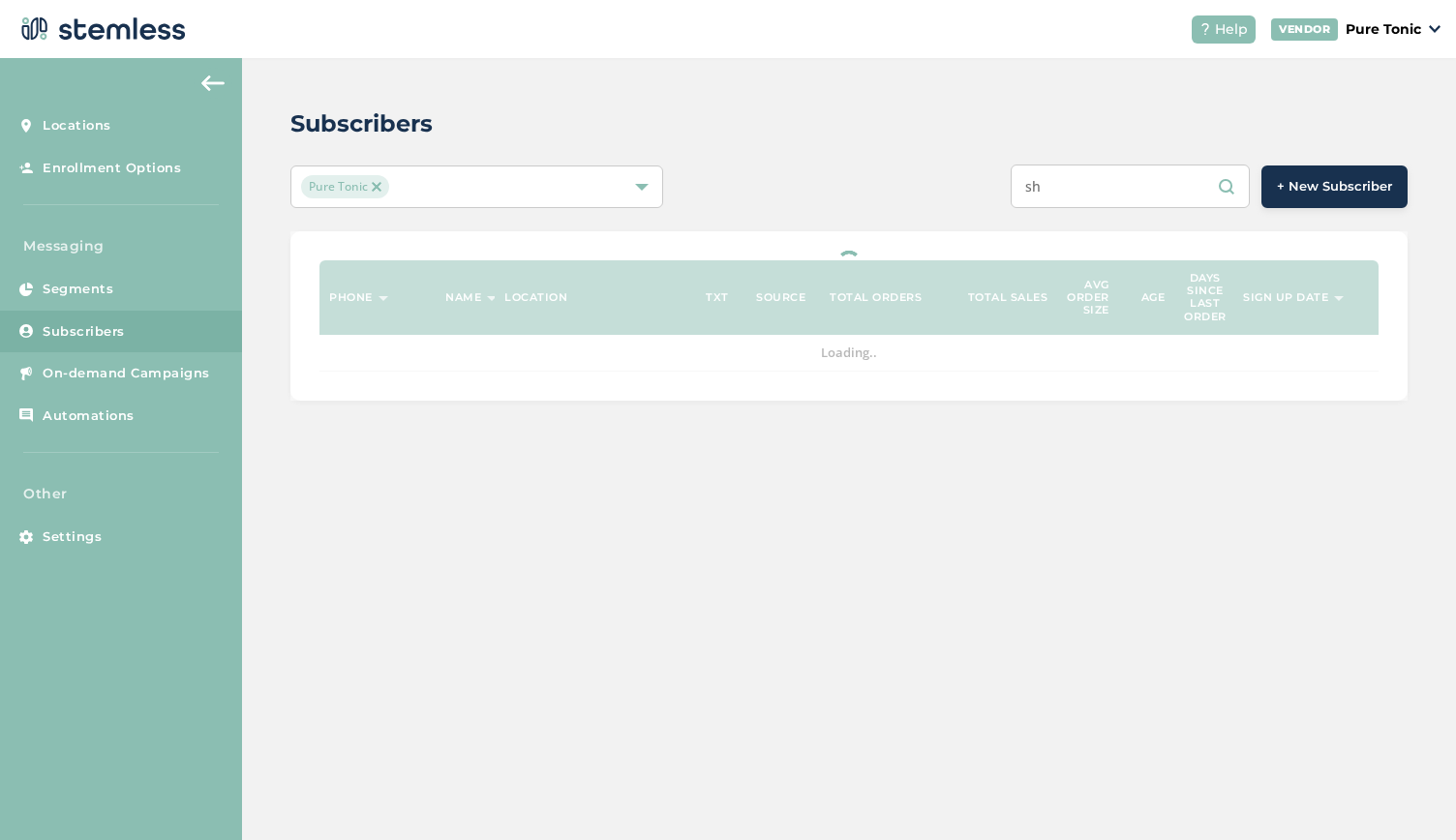
type input "s"
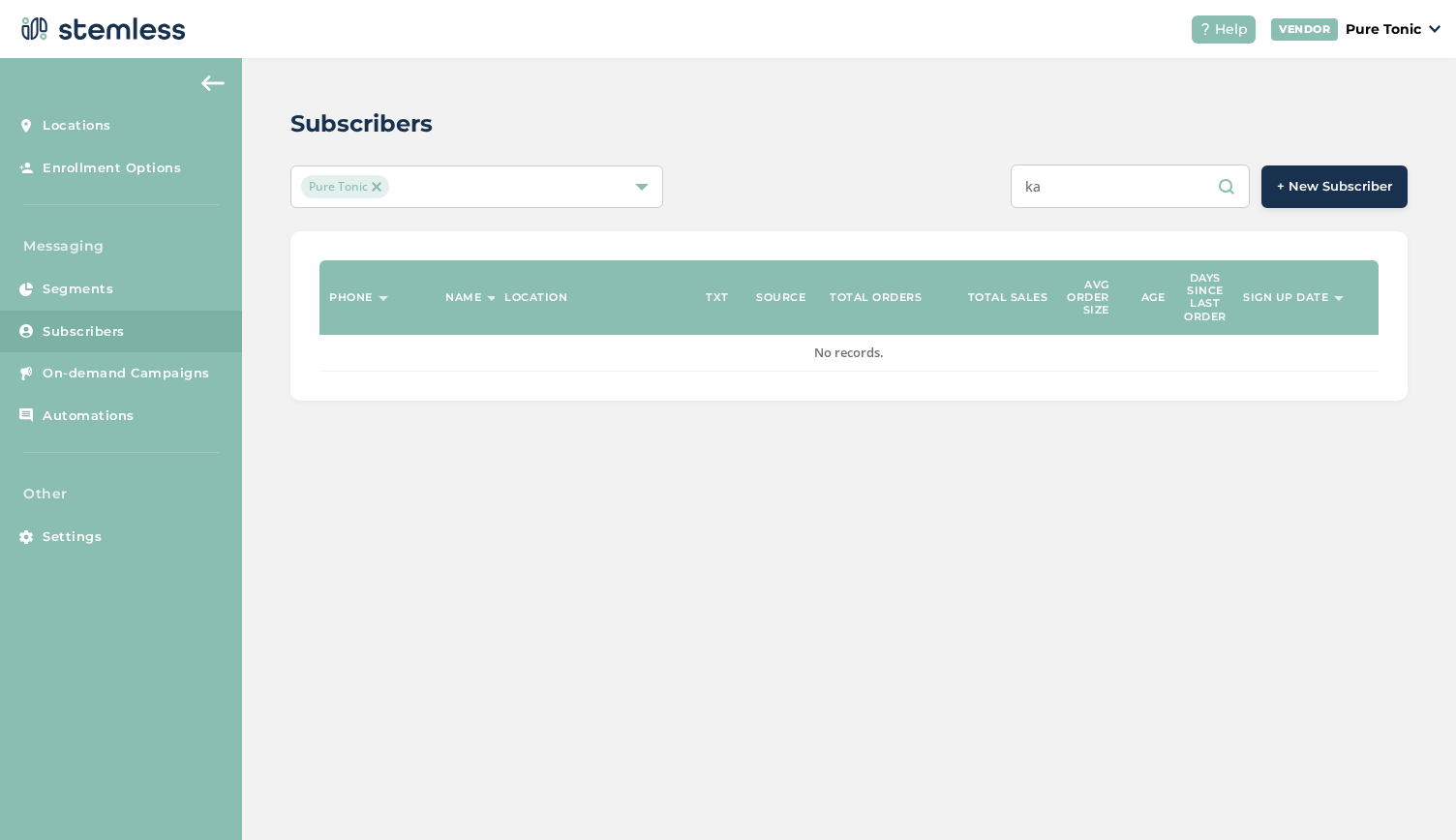
type input "k"
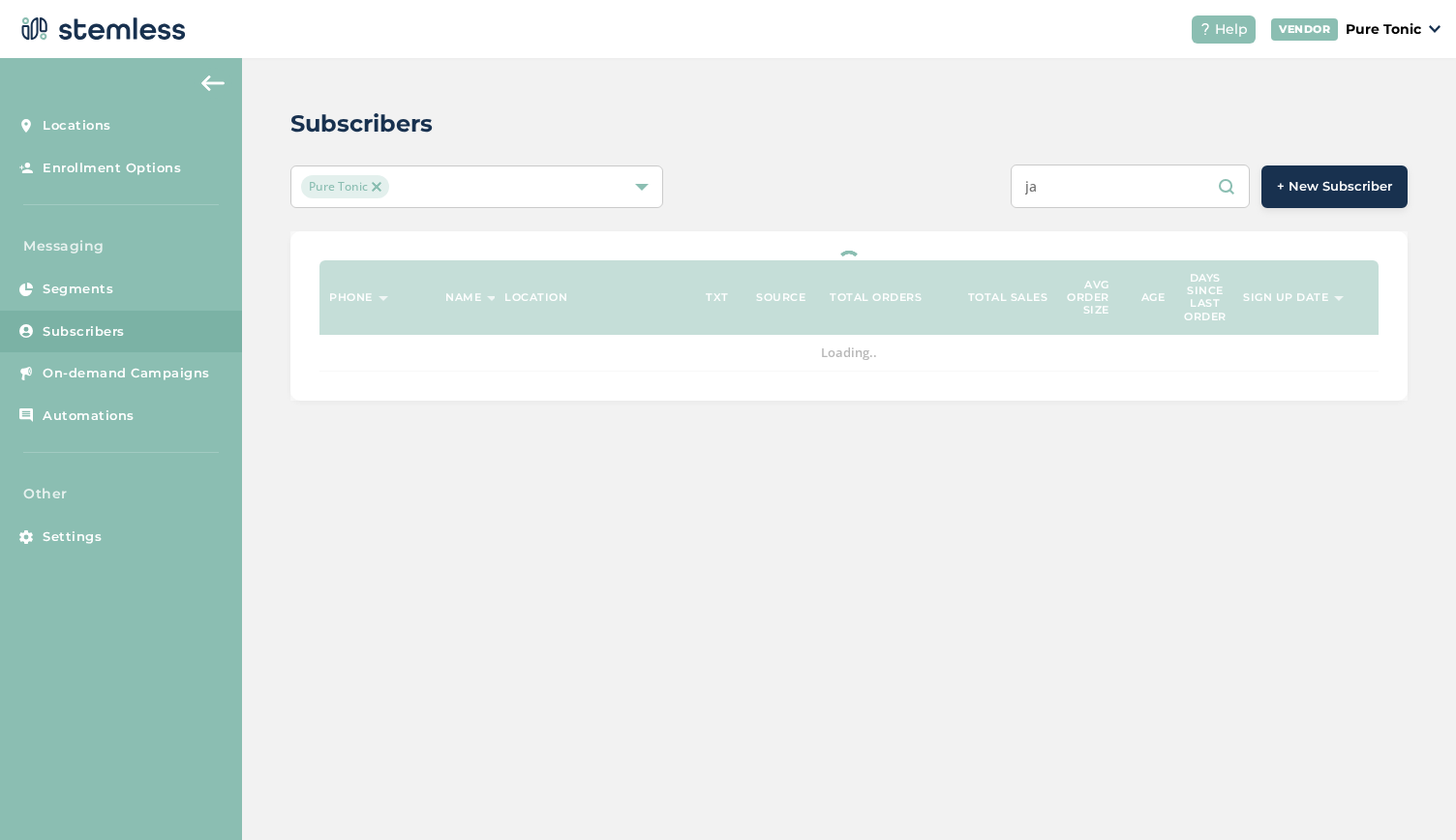
type input "j"
type input "a"
type input "j"
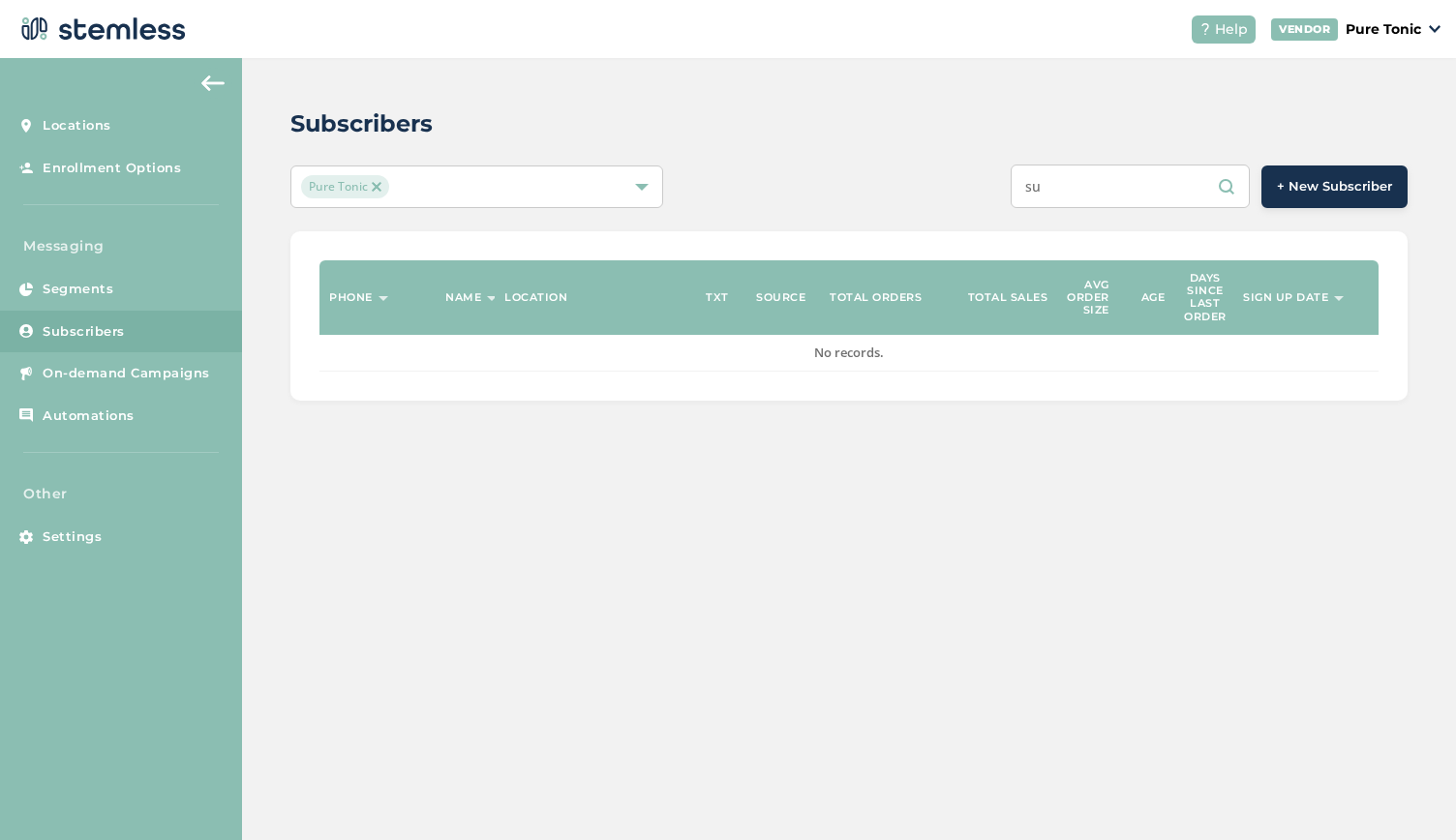
type input "s"
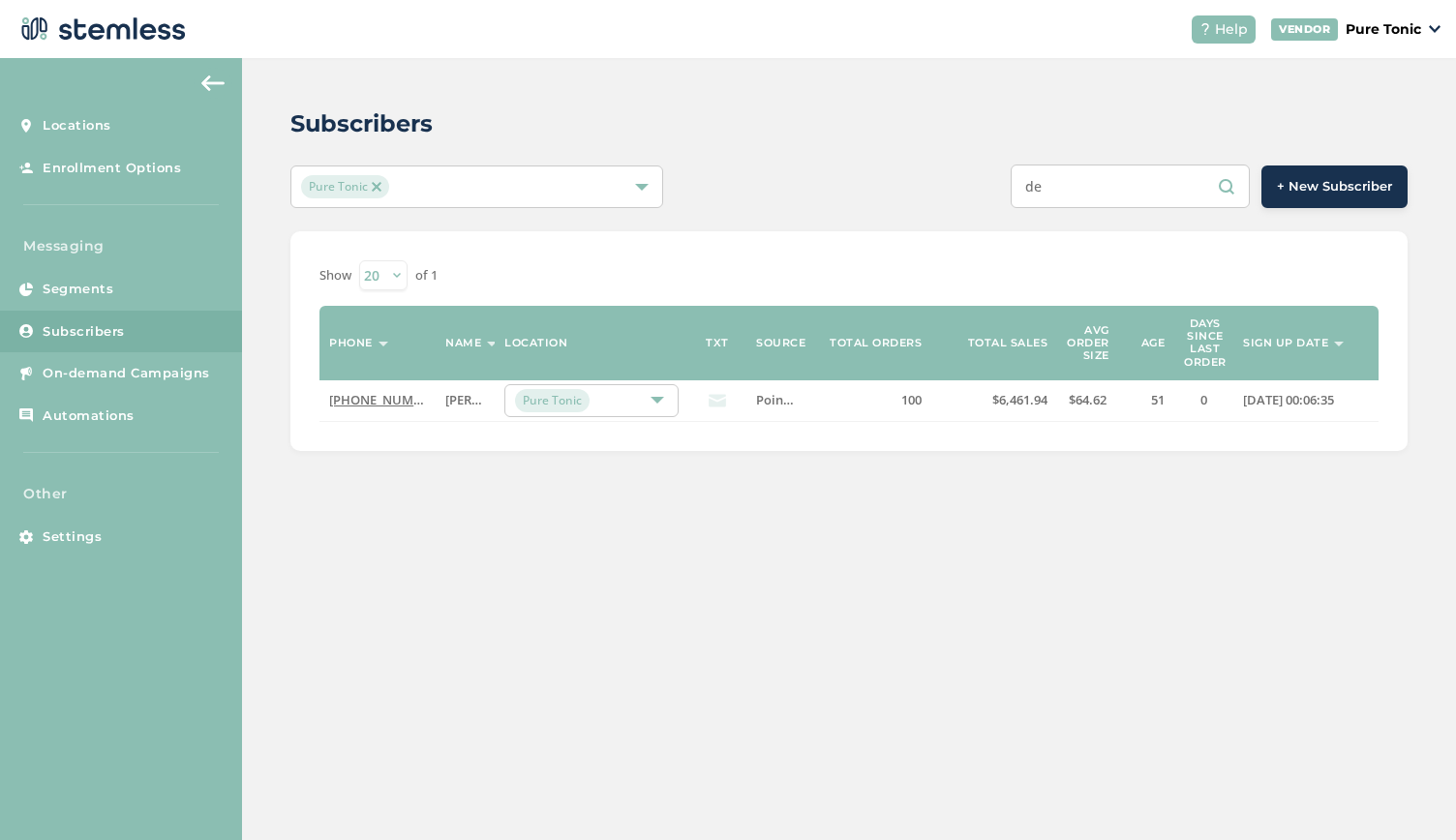
type input "d"
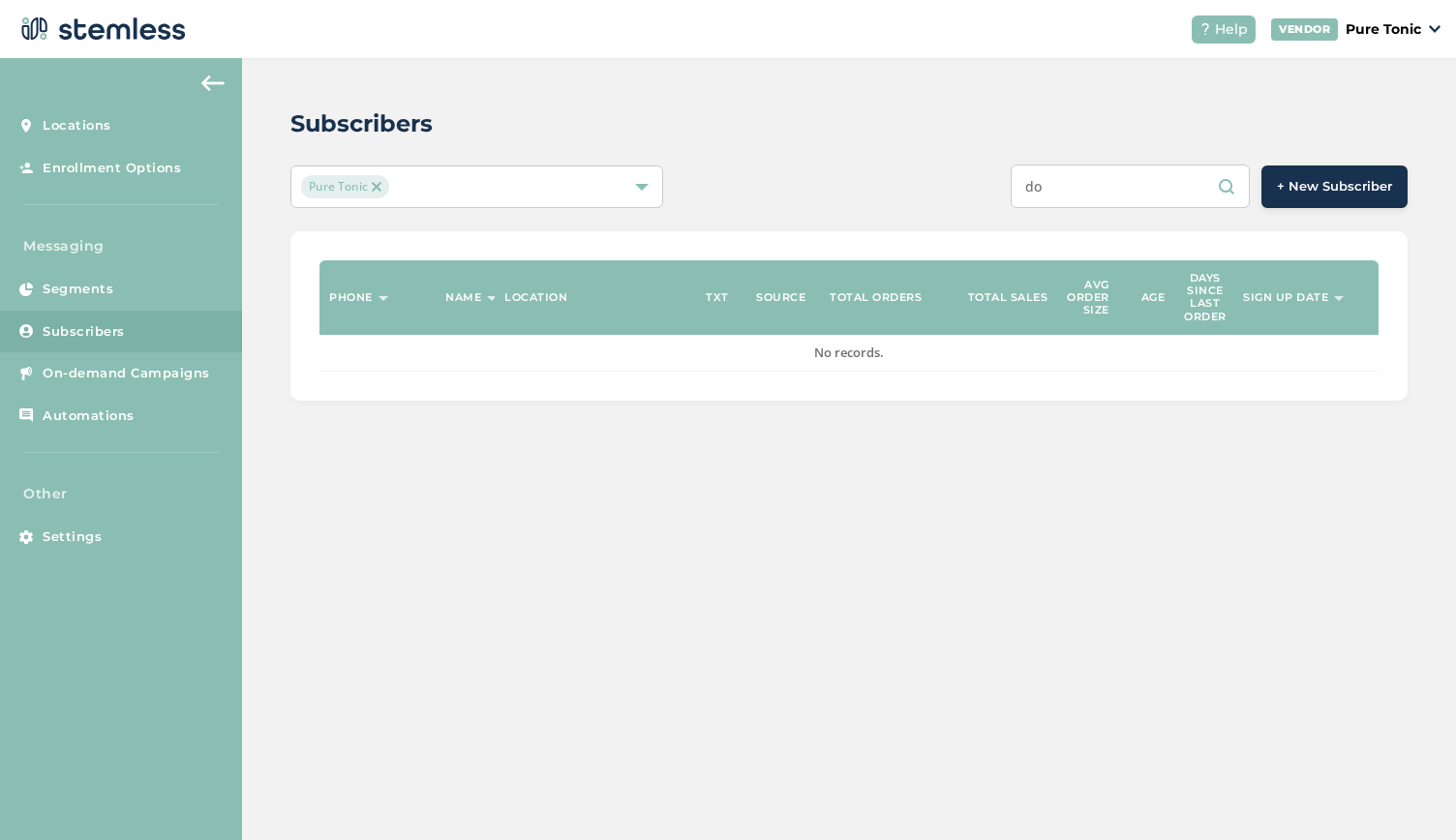
type input "d"
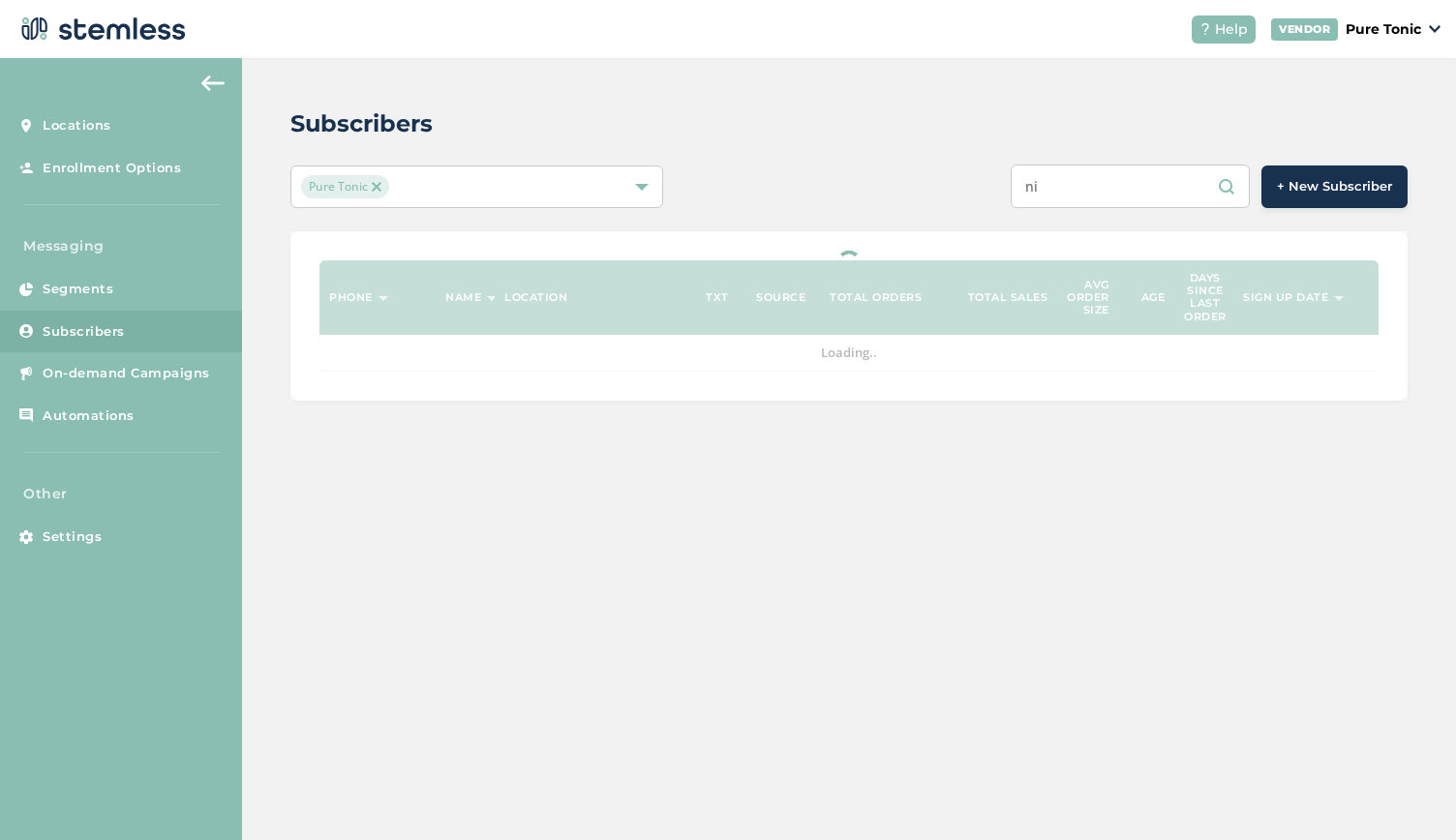
type input "n"
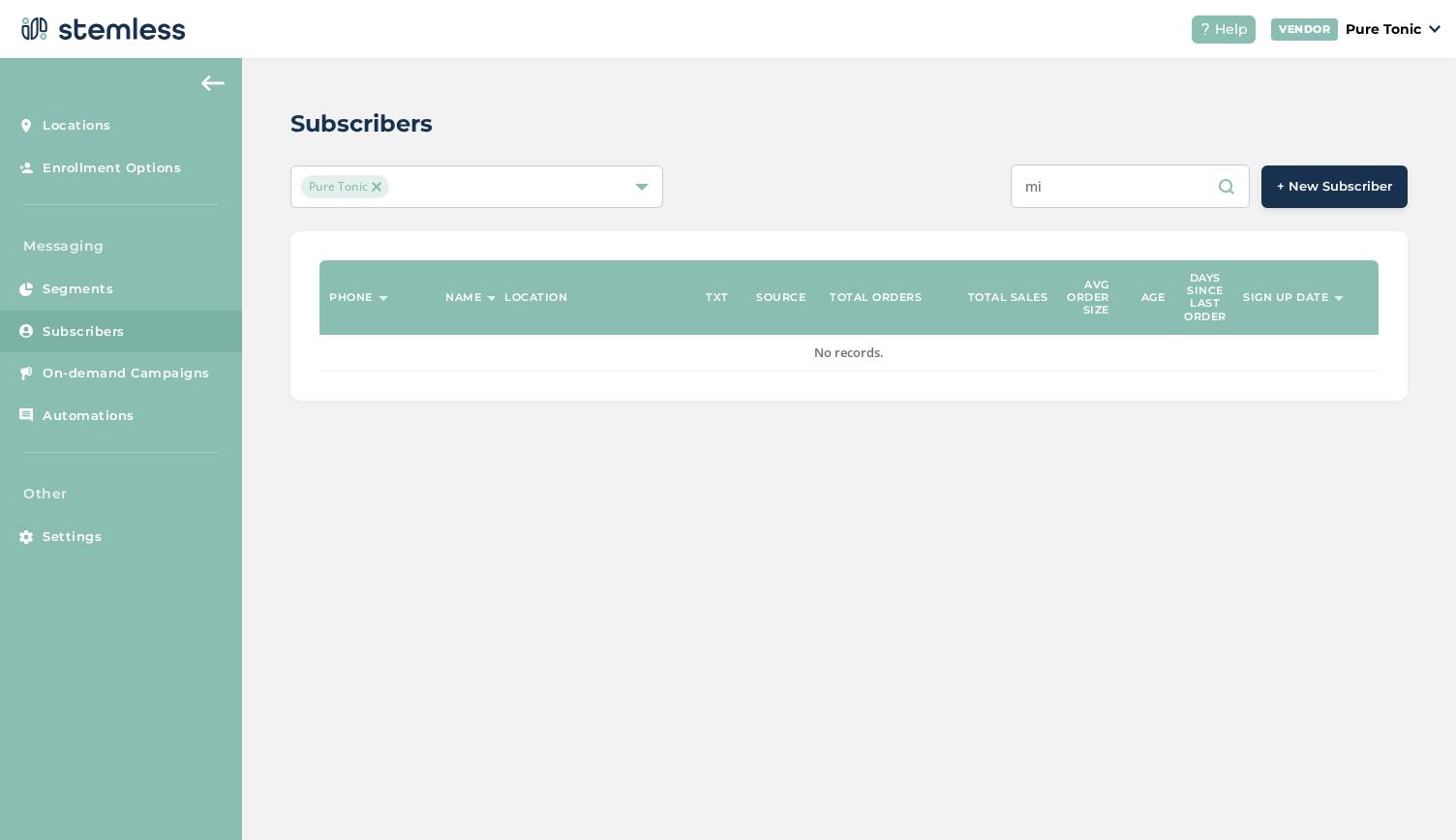
type input "m"
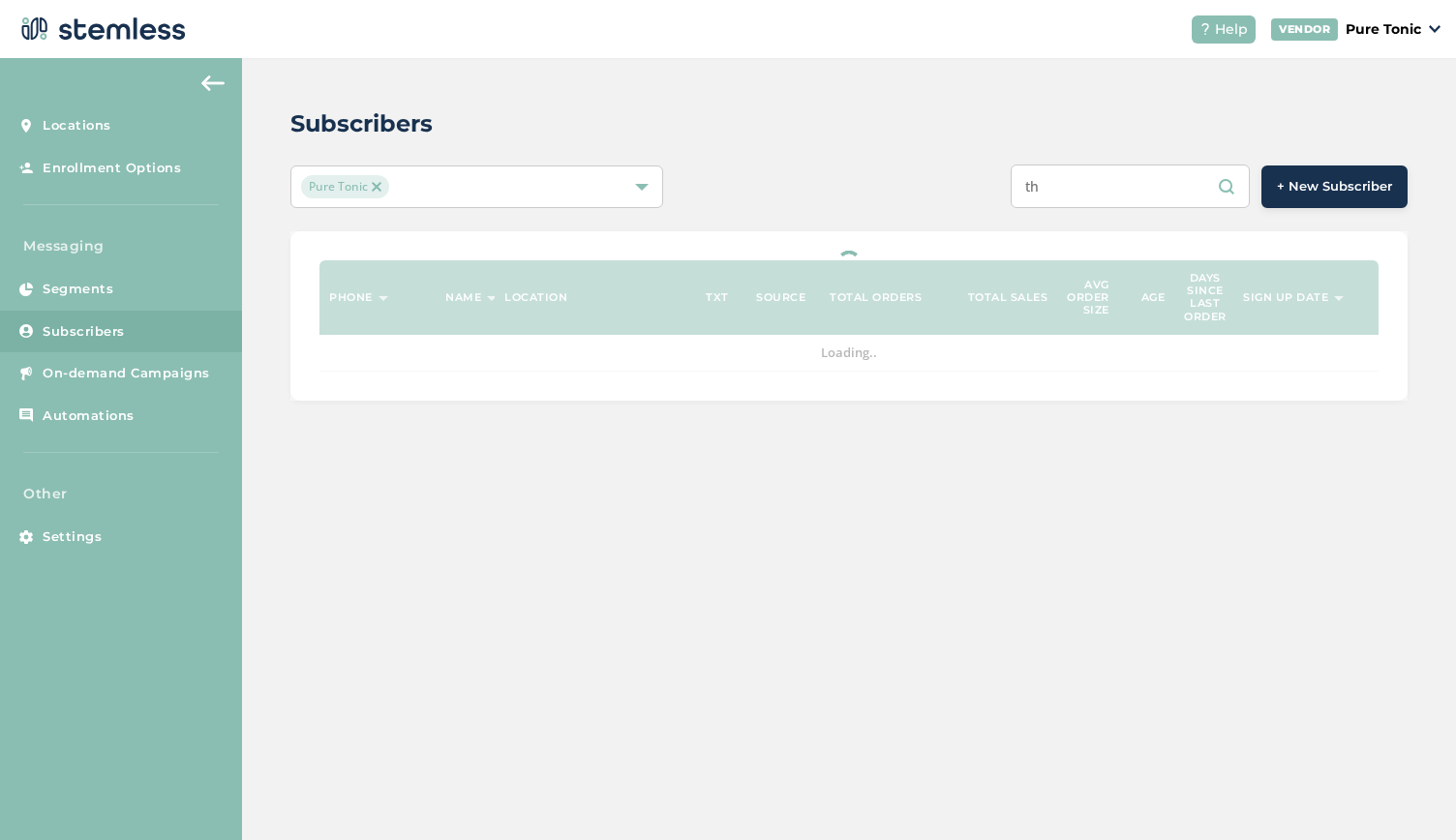
type input "t"
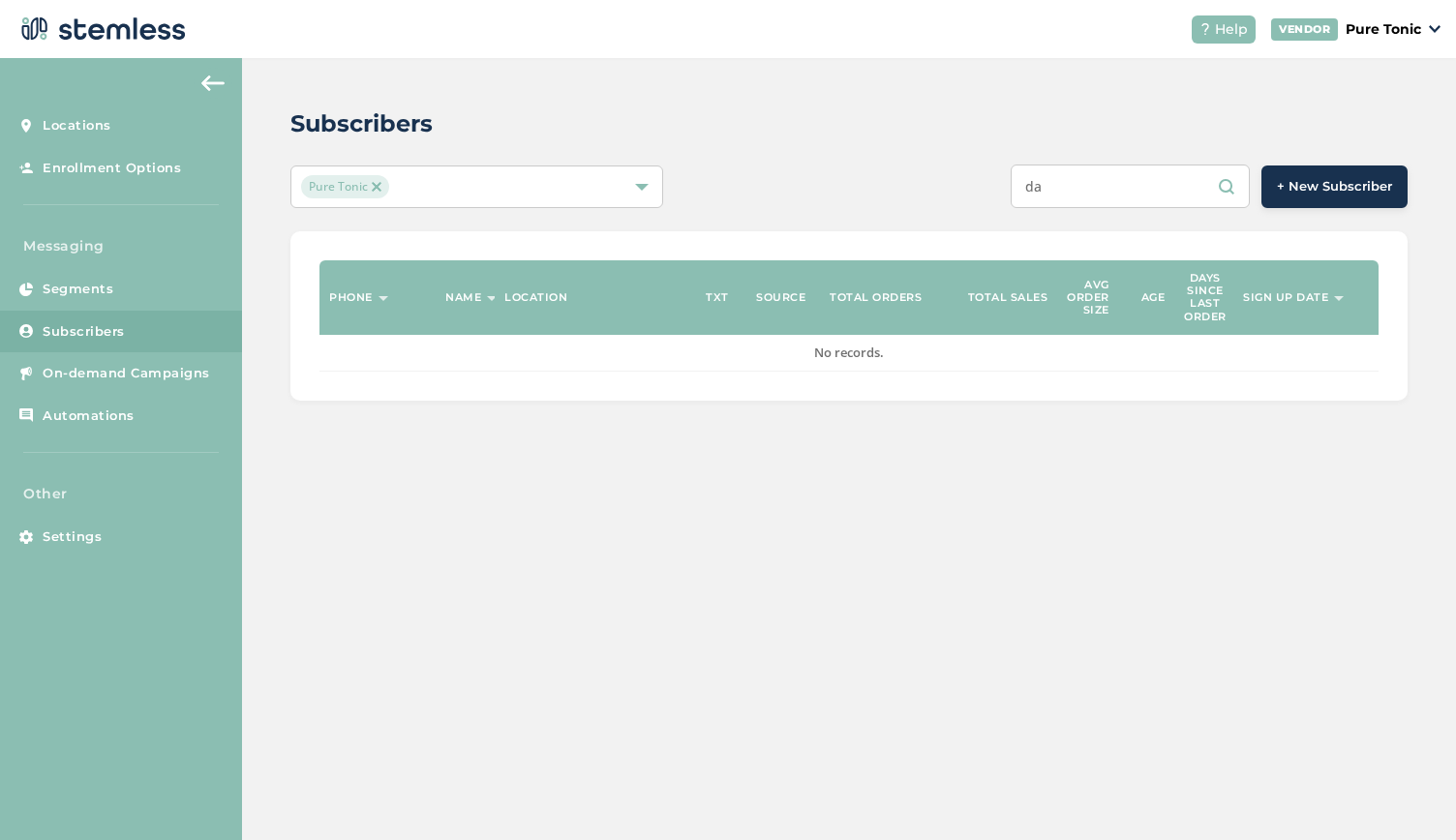
type input "d"
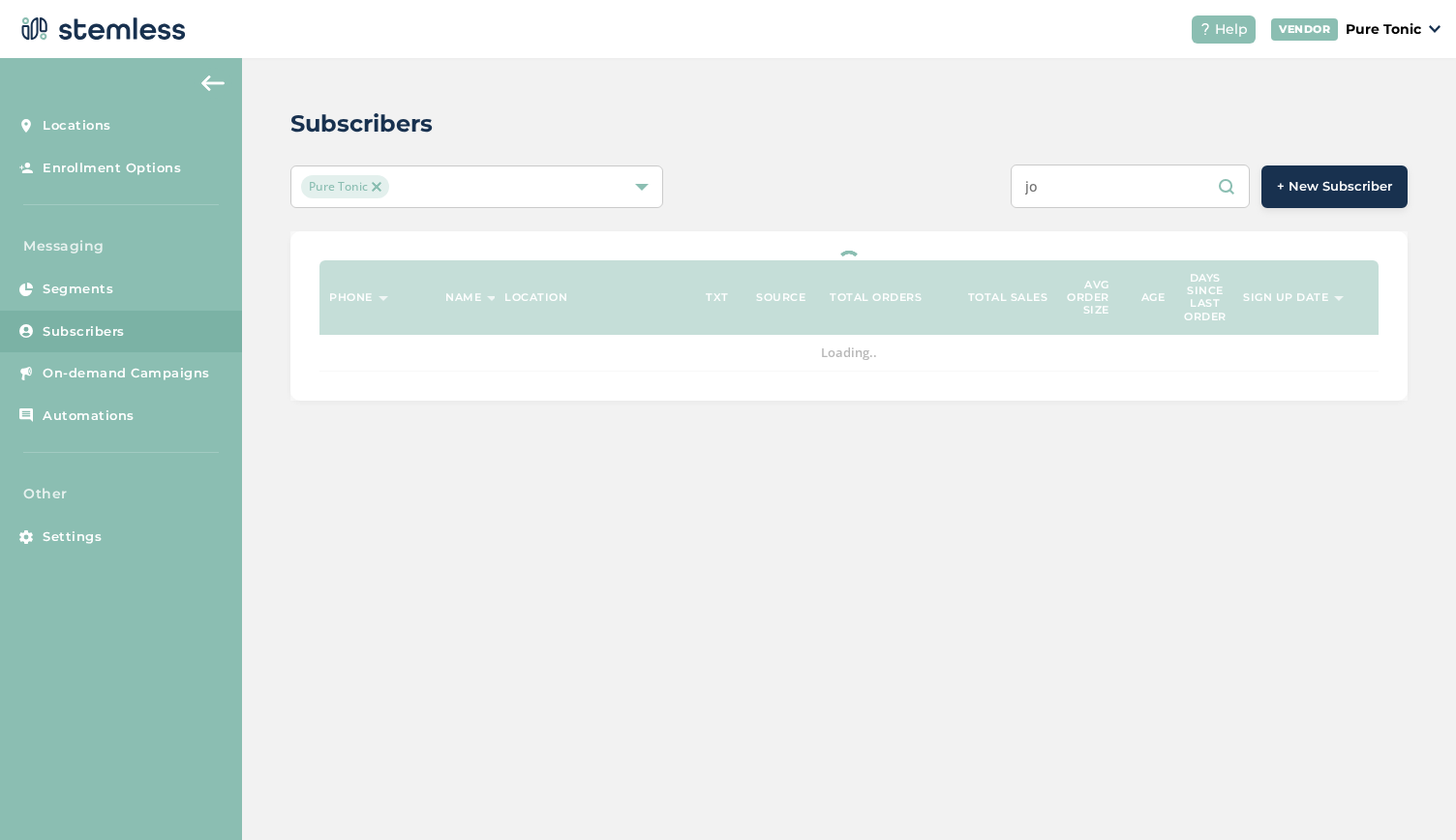
type input "j"
type input "e"
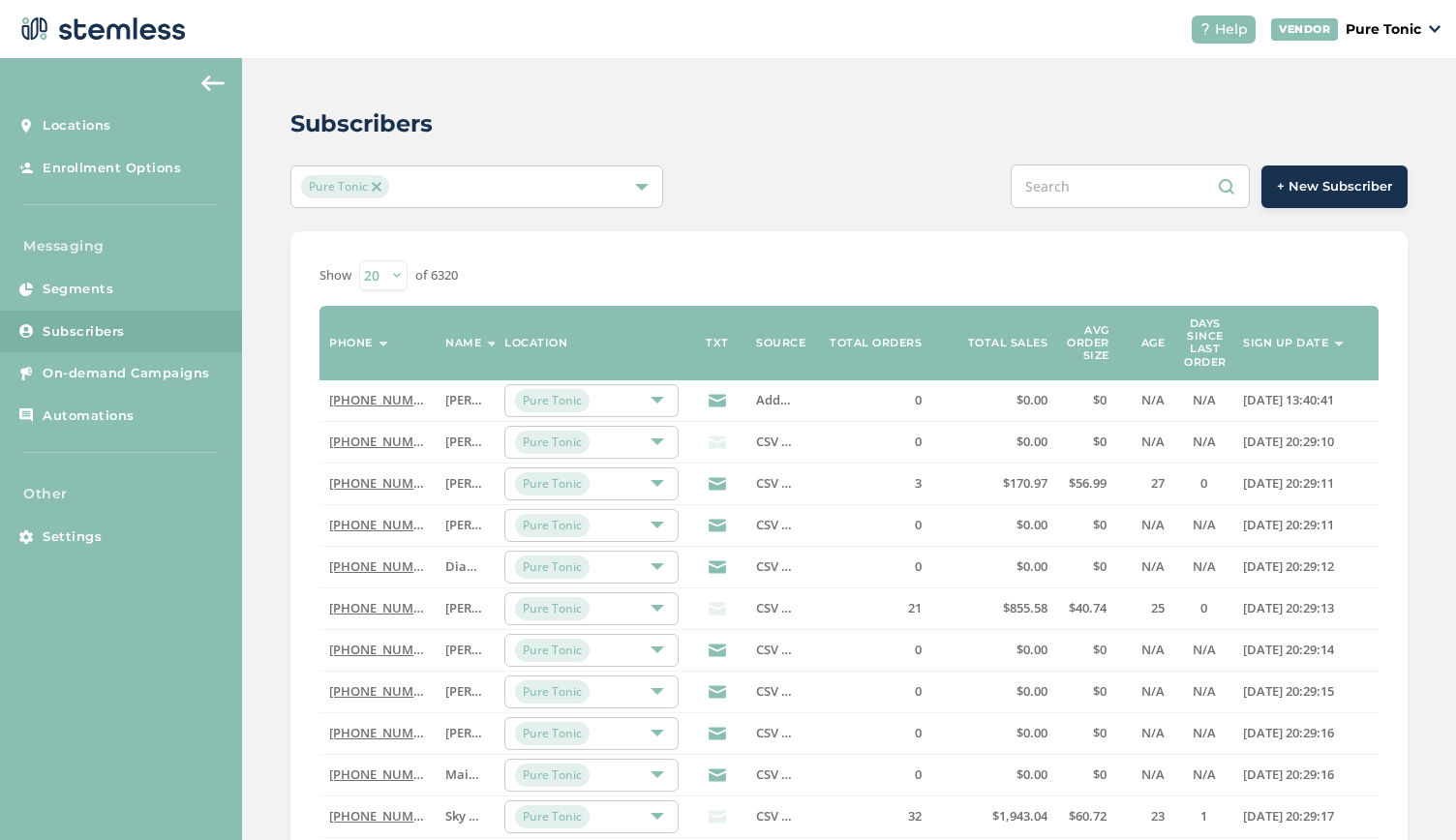
click at [1162, 180] on input "text" at bounding box center [1131, 186] width 240 height 44
type input "[PERSON_NAME]"
